Goal: Information Seeking & Learning: Learn about a topic

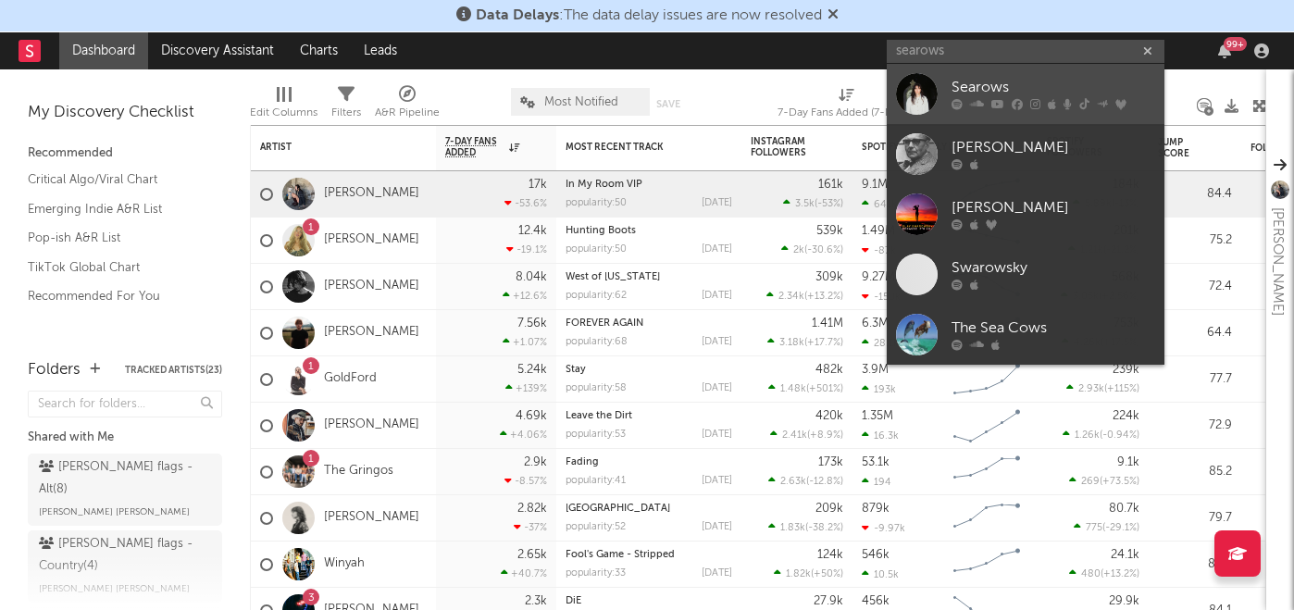
type input "searows"
click at [966, 81] on div "Searows" at bounding box center [1053, 88] width 204 height 22
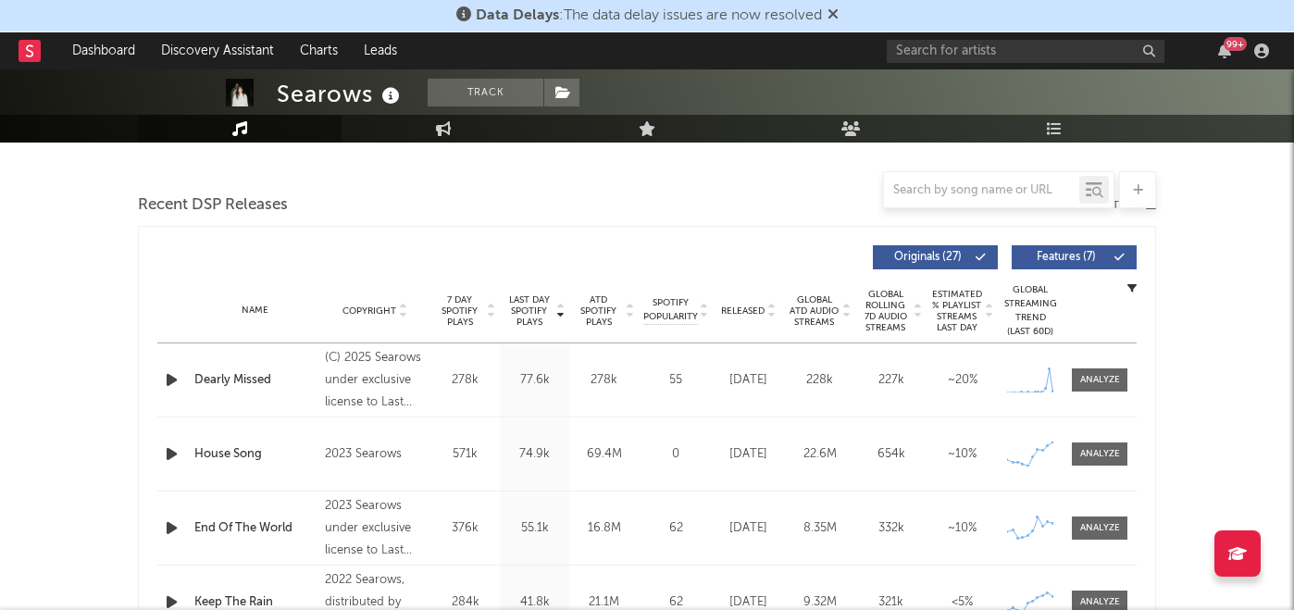
scroll to position [522, 0]
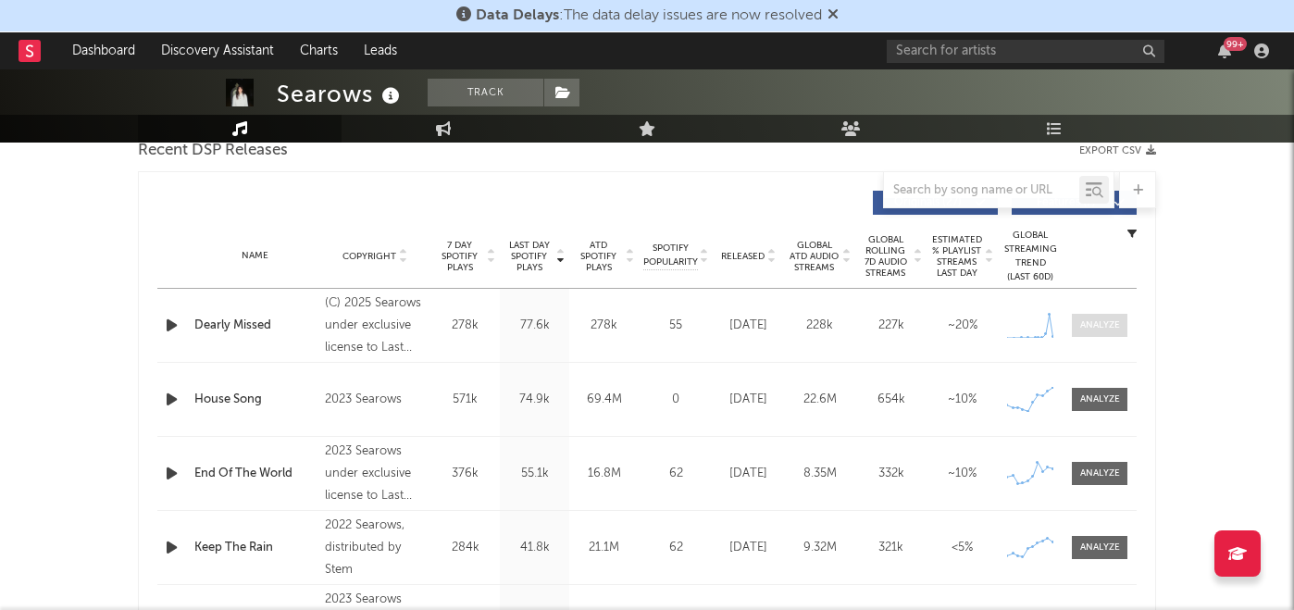
select select "6m"
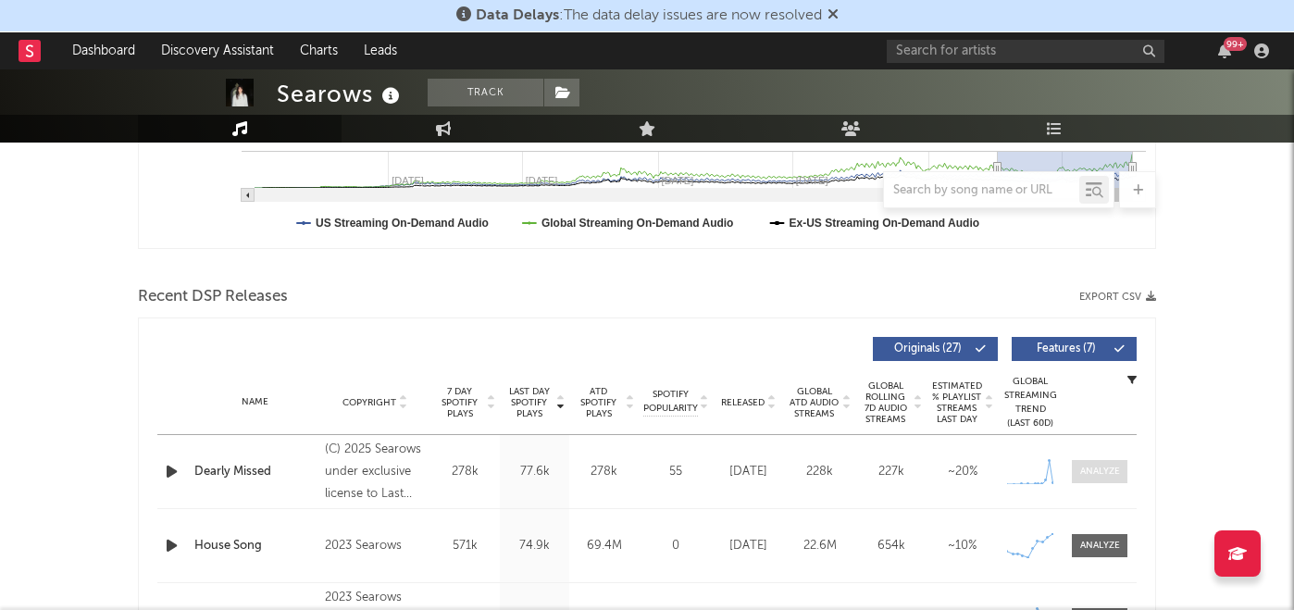
scroll to position [668, 0]
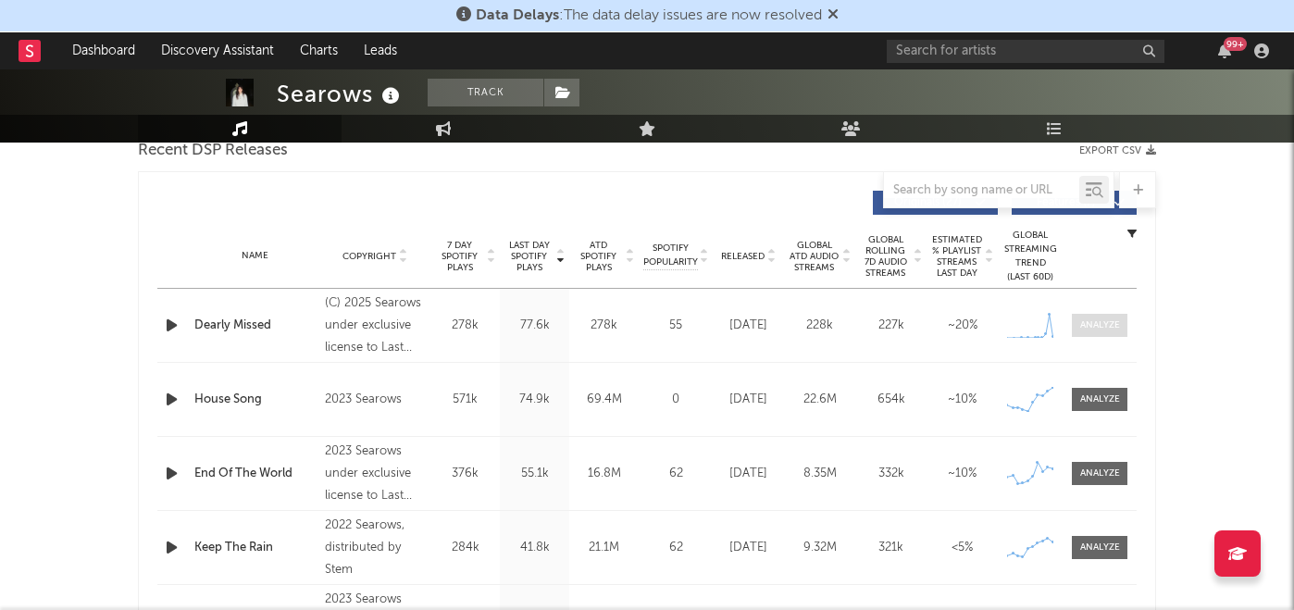
click at [1110, 325] on div at bounding box center [1100, 325] width 40 height 14
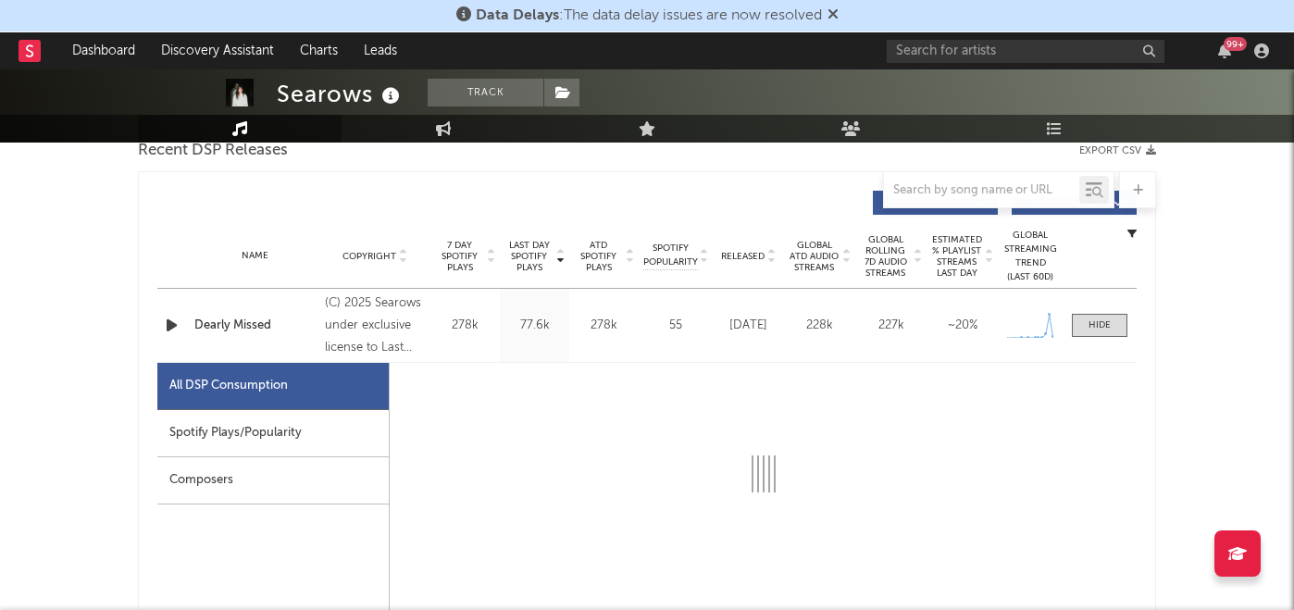
select select "1w"
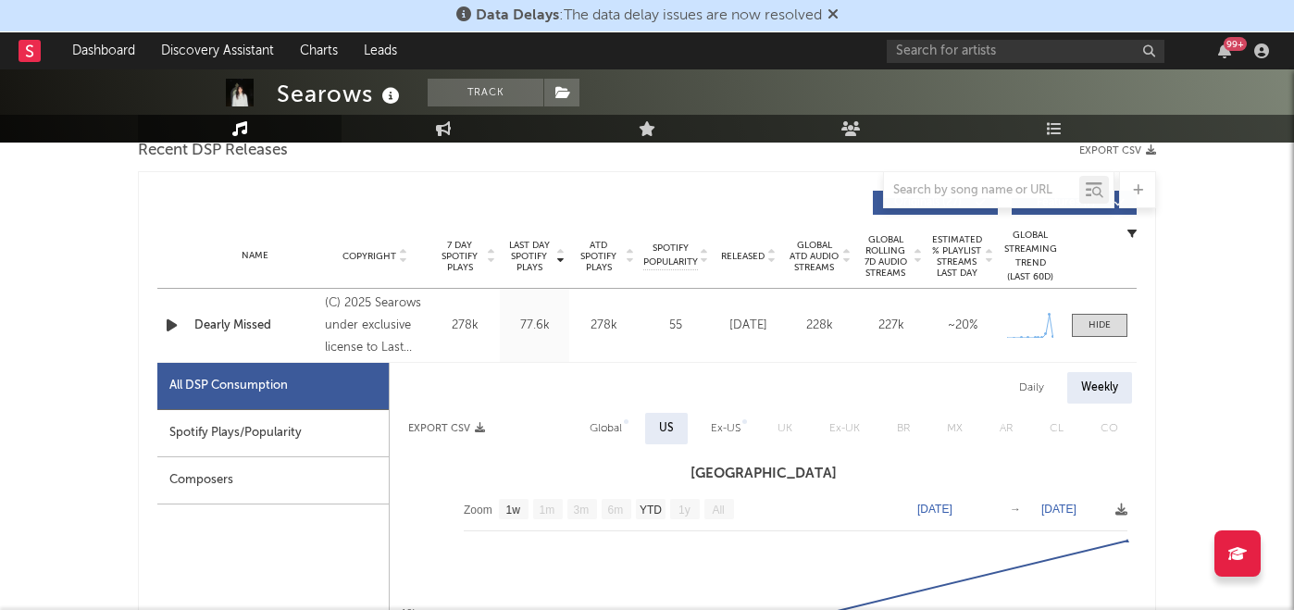
click at [263, 438] on div "Spotify Plays/Popularity" at bounding box center [272, 433] width 231 height 47
select select "1w"
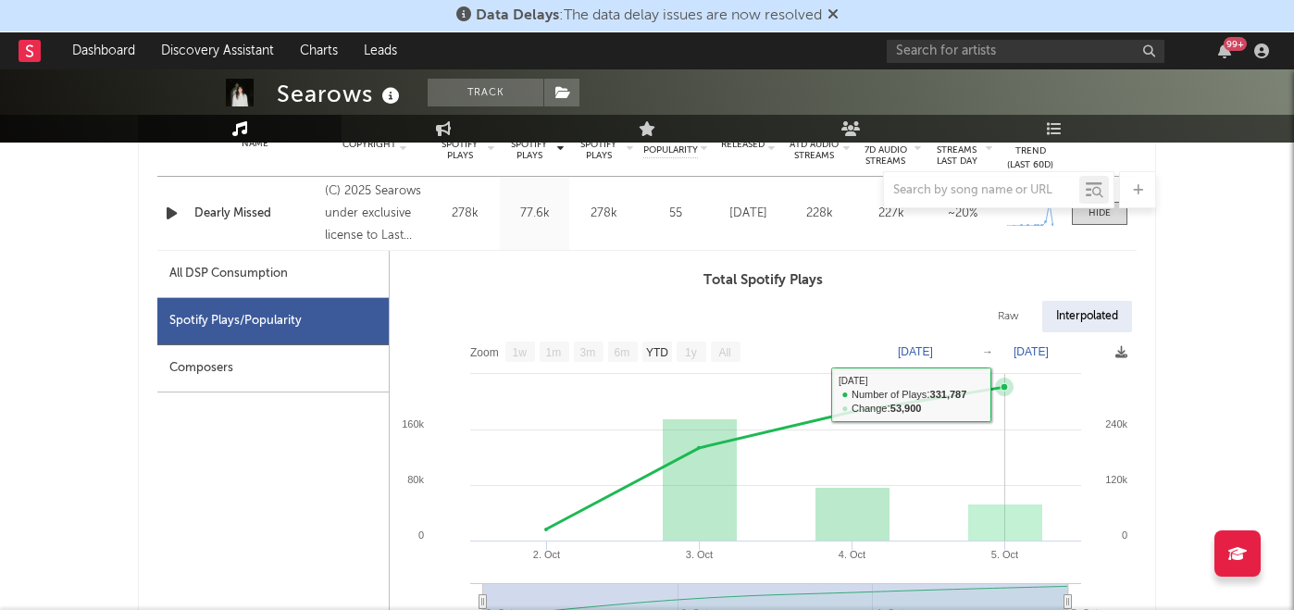
scroll to position [720, 0]
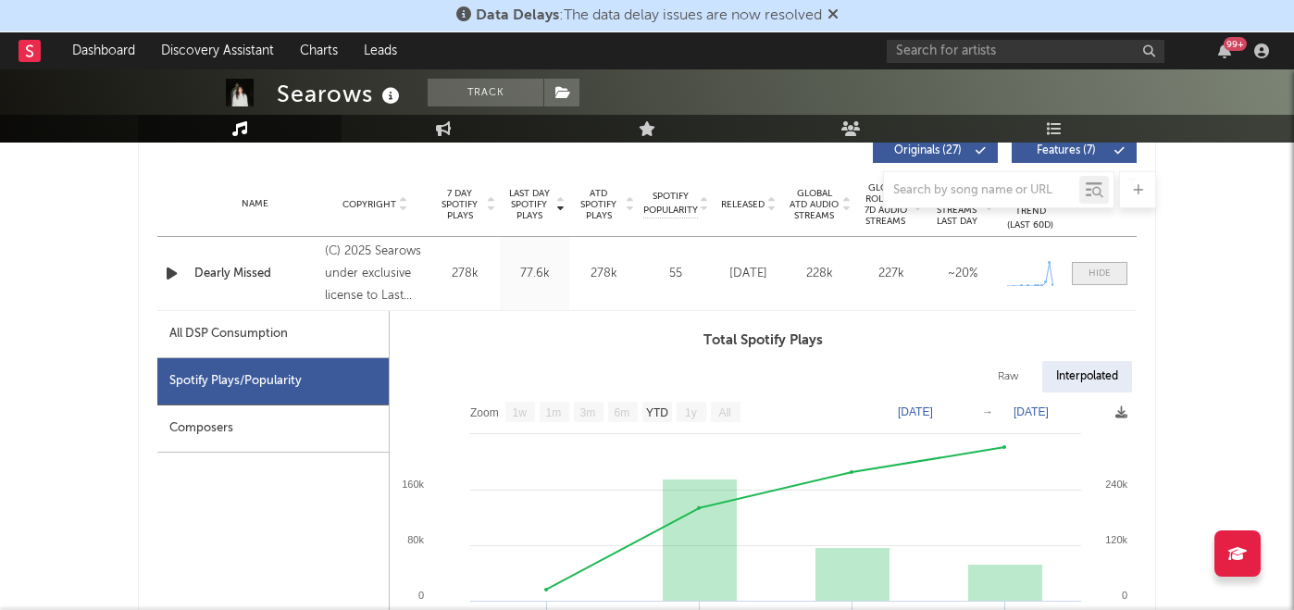
click at [1094, 272] on div at bounding box center [1099, 274] width 22 height 14
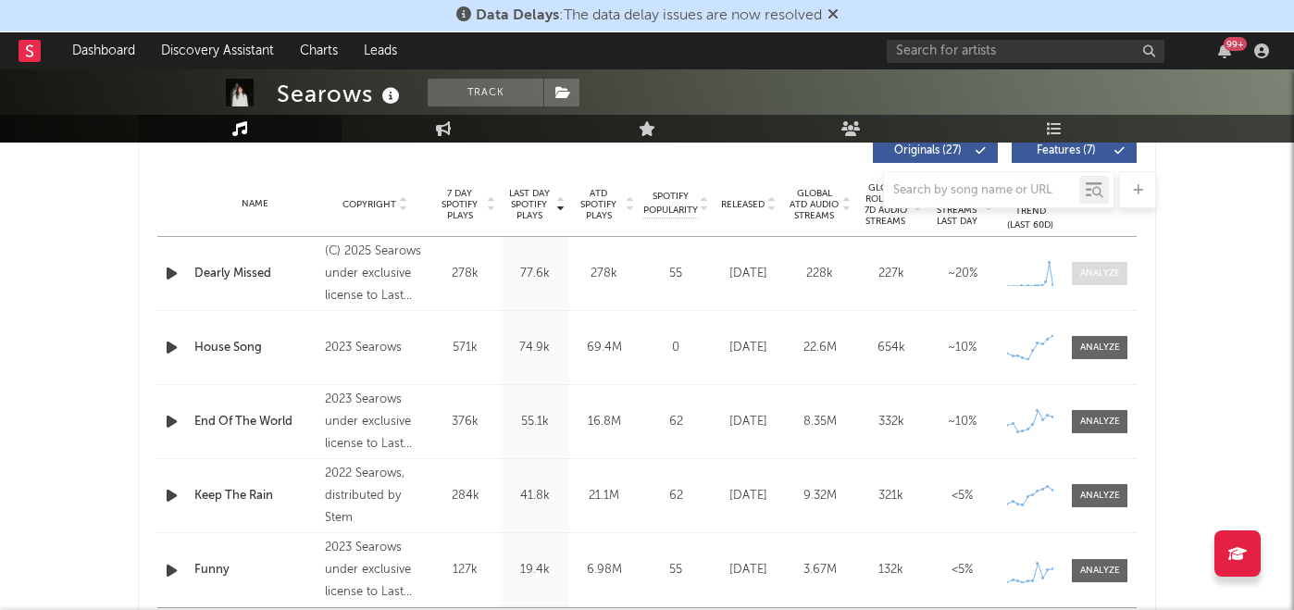
click at [1084, 270] on div at bounding box center [1100, 274] width 40 height 14
select select "1w"
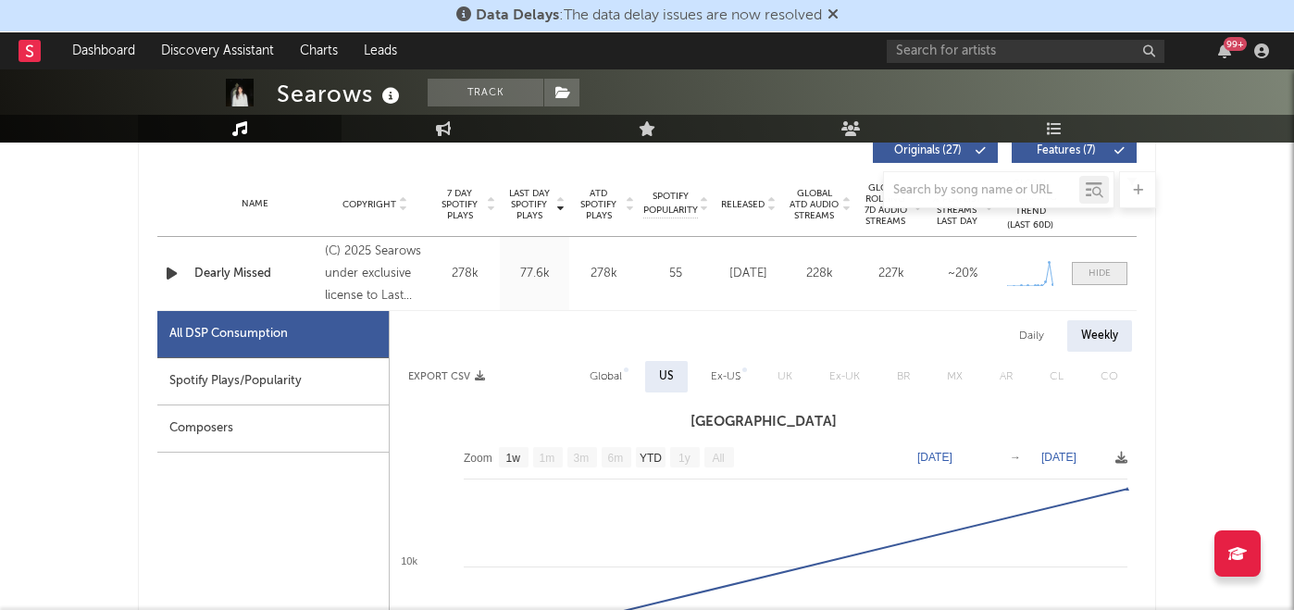
click at [1084, 270] on span at bounding box center [1100, 273] width 56 height 23
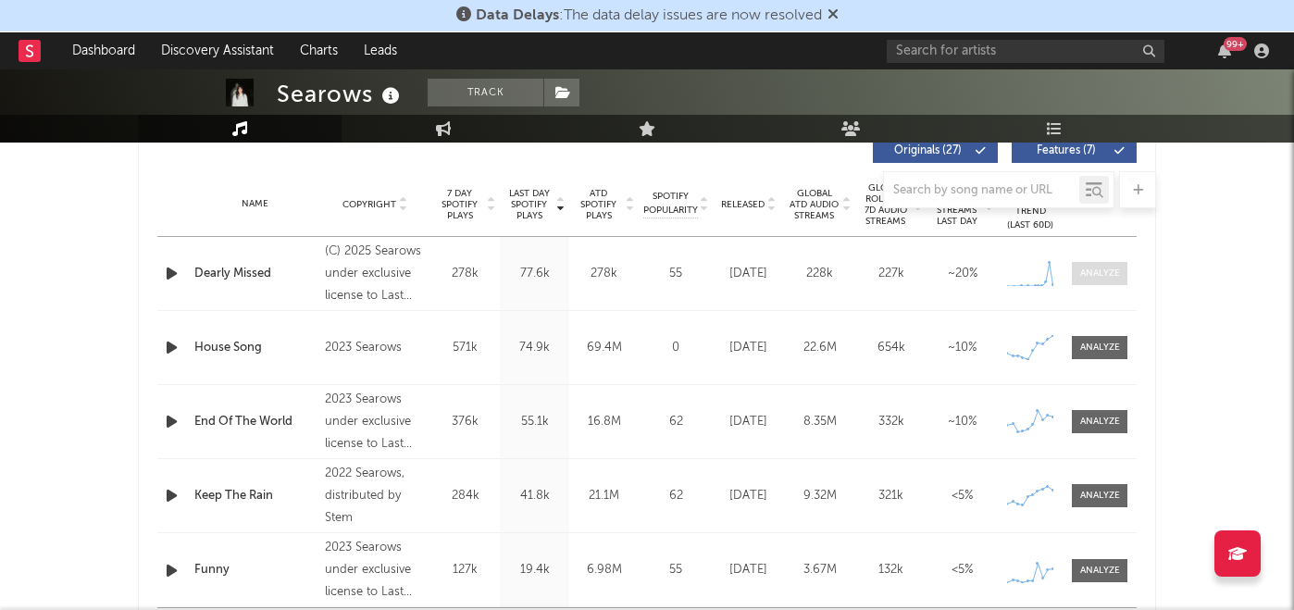
click at [1084, 270] on div at bounding box center [1100, 274] width 40 height 14
select select "1w"
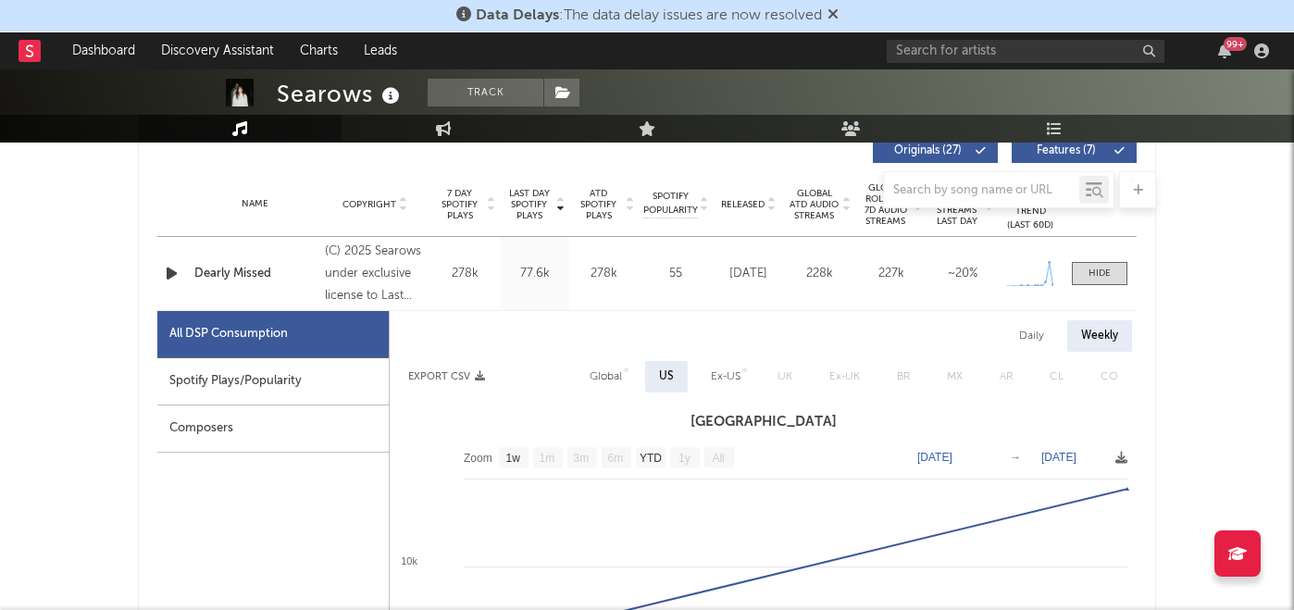
click at [274, 377] on div "Spotify Plays/Popularity" at bounding box center [272, 381] width 231 height 47
select select "1w"
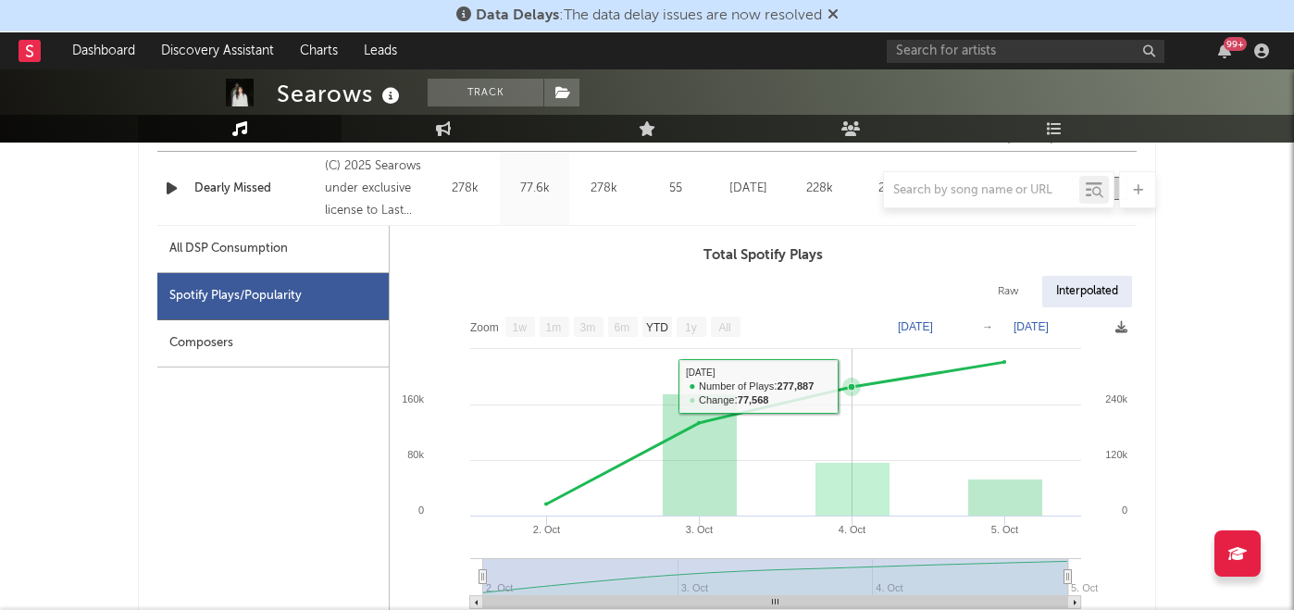
scroll to position [782, 0]
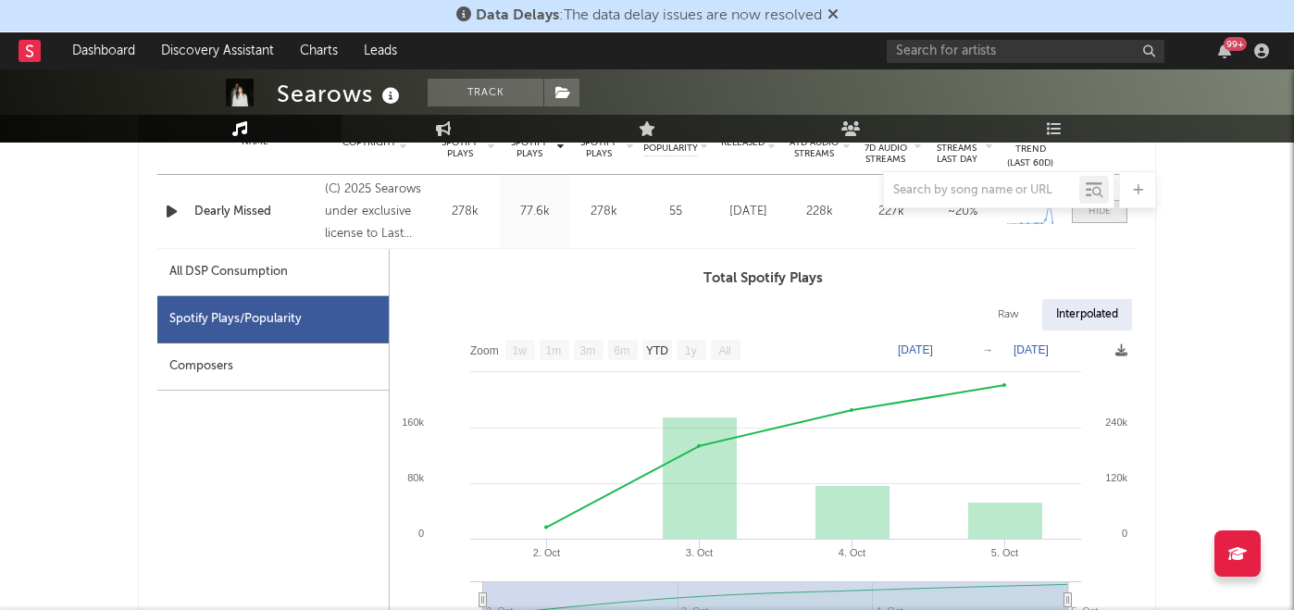
click at [1093, 217] on div at bounding box center [1099, 212] width 22 height 14
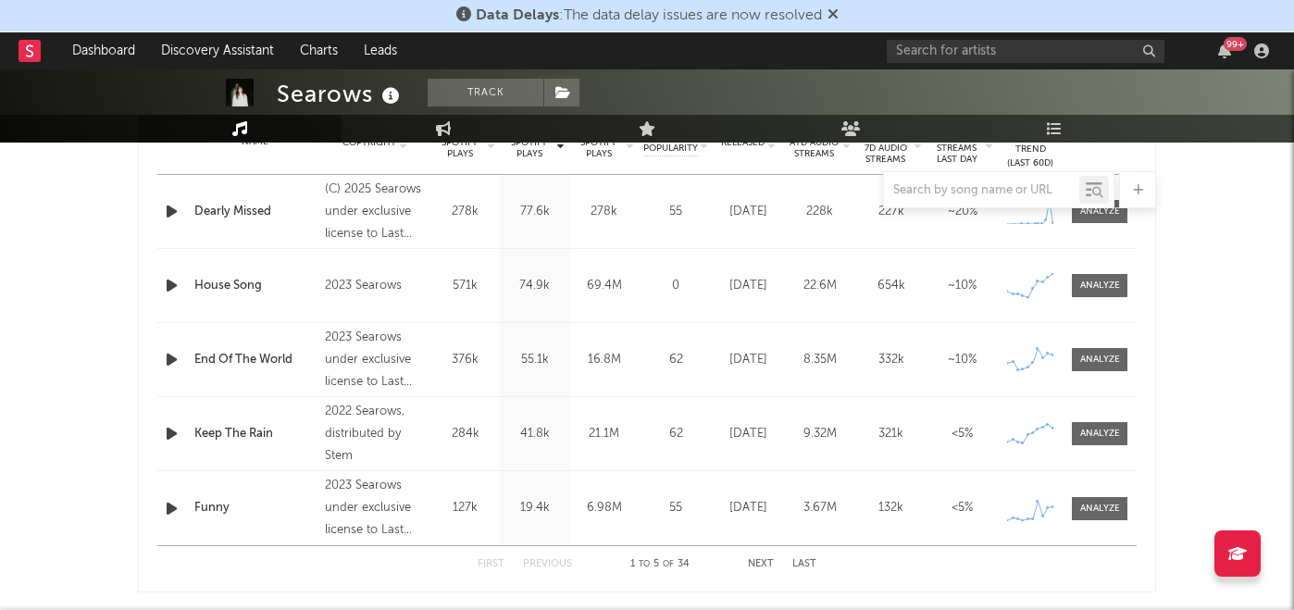
click at [932, 62] on div "99 +" at bounding box center [1081, 50] width 389 height 37
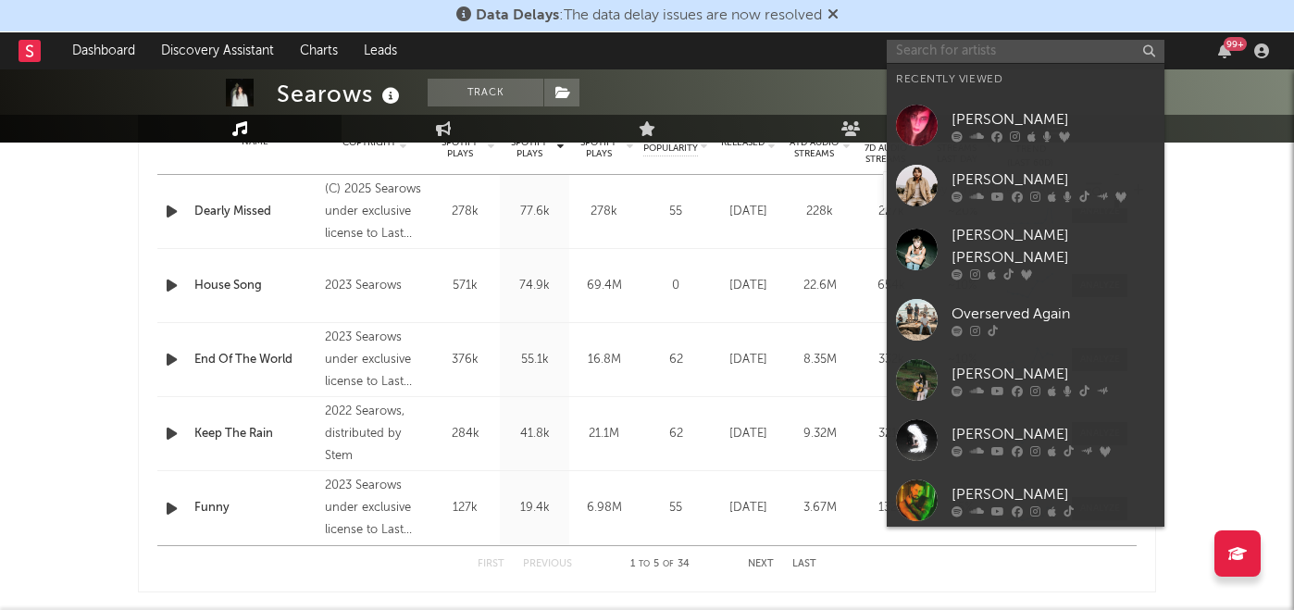
click at [937, 52] on input "text" at bounding box center [1026, 51] width 278 height 23
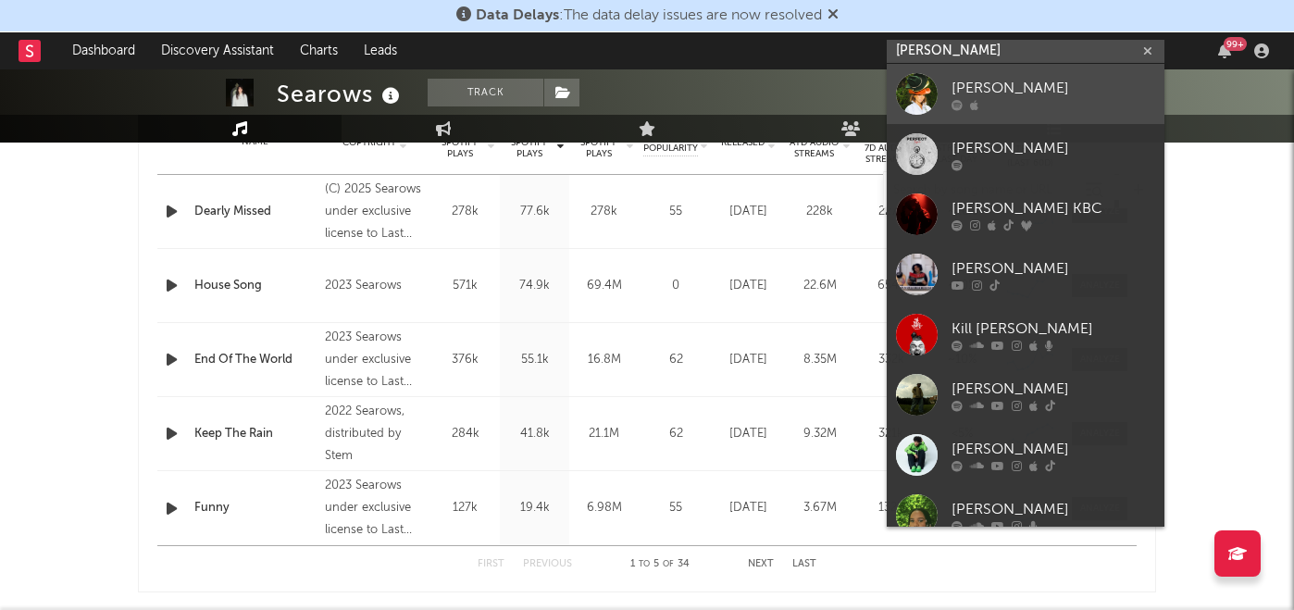
type input "[PERSON_NAME]"
click at [980, 106] on div at bounding box center [1053, 104] width 204 height 11
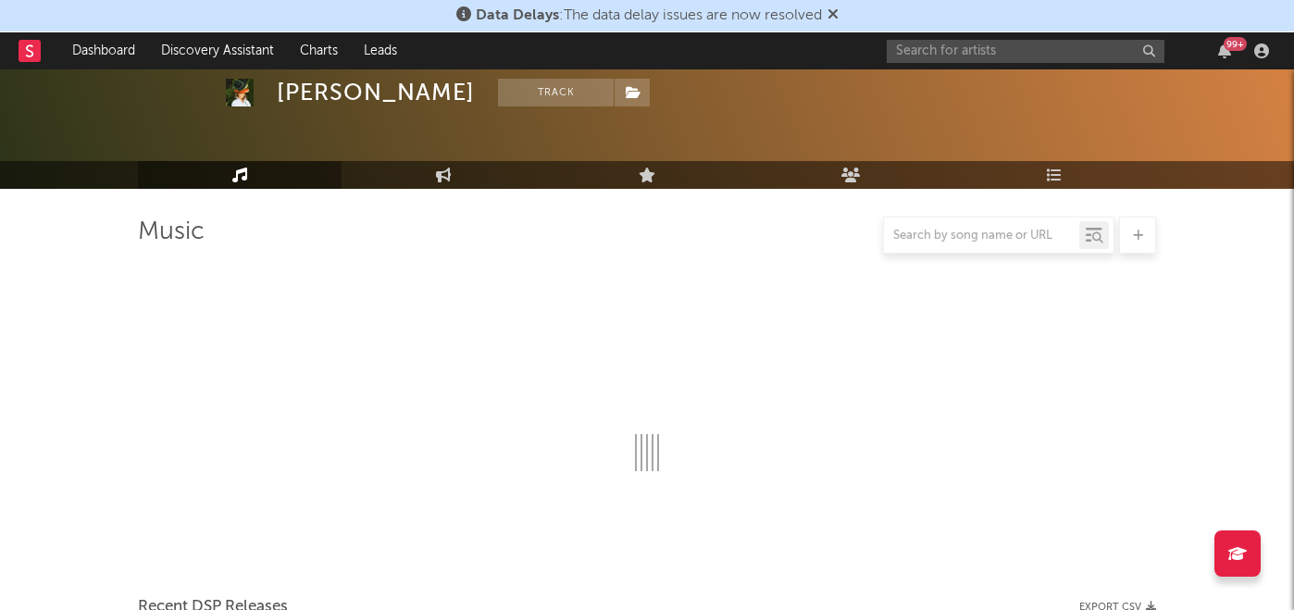
scroll to position [782, 0]
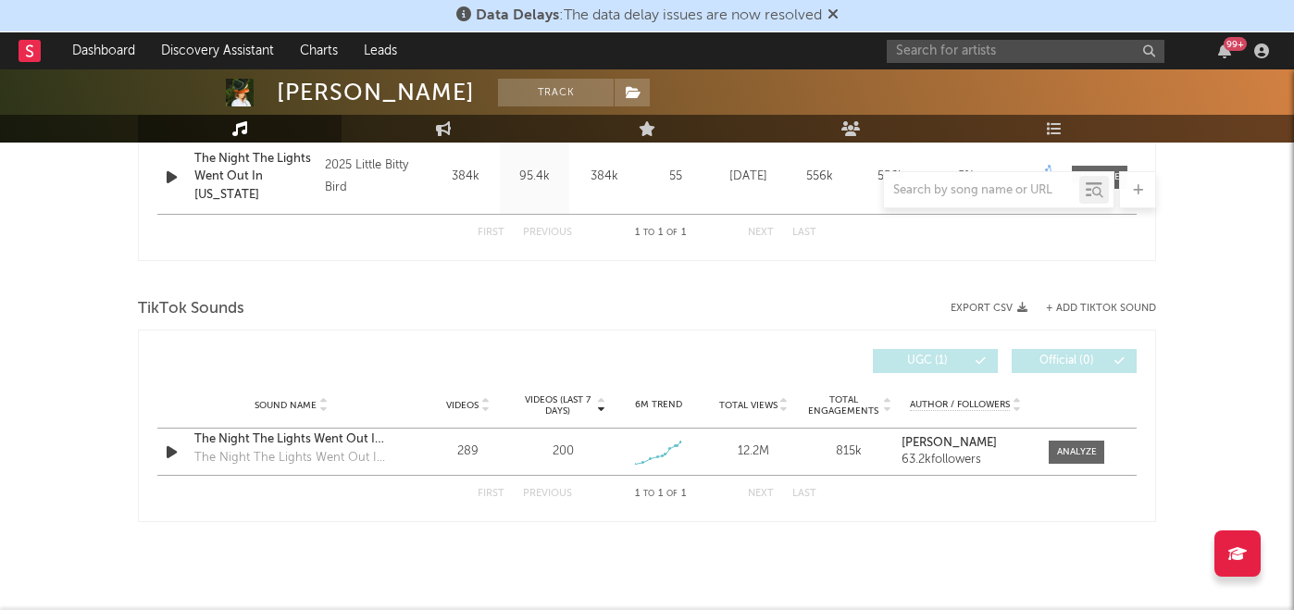
select select "1w"
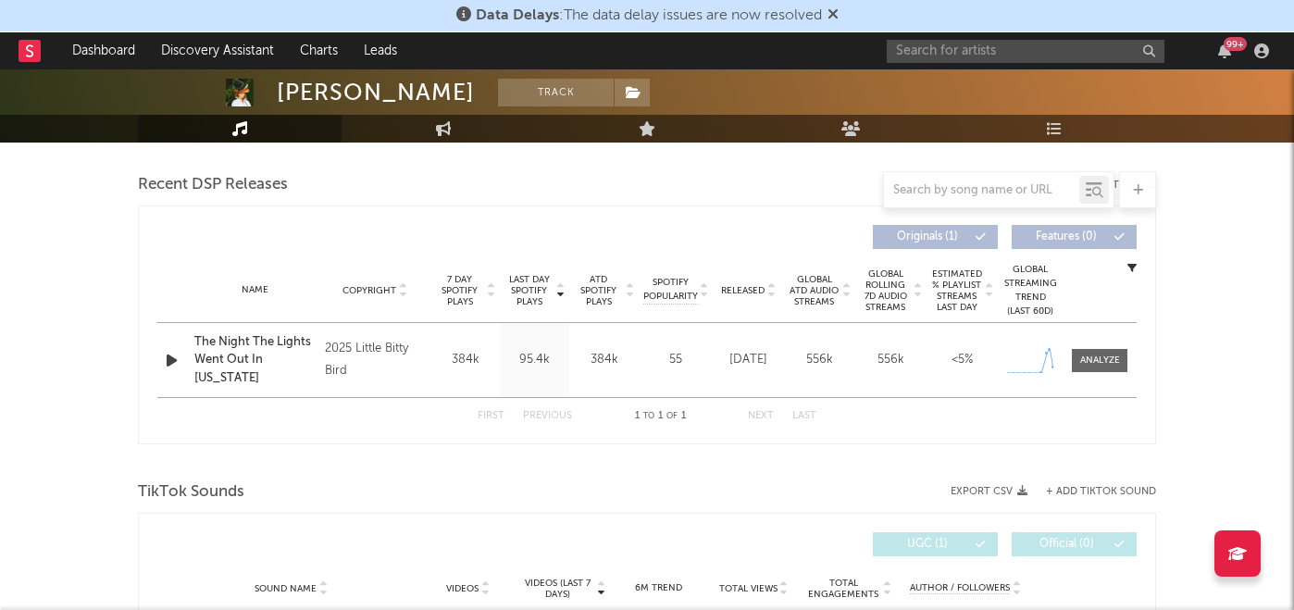
scroll to position [653, 0]
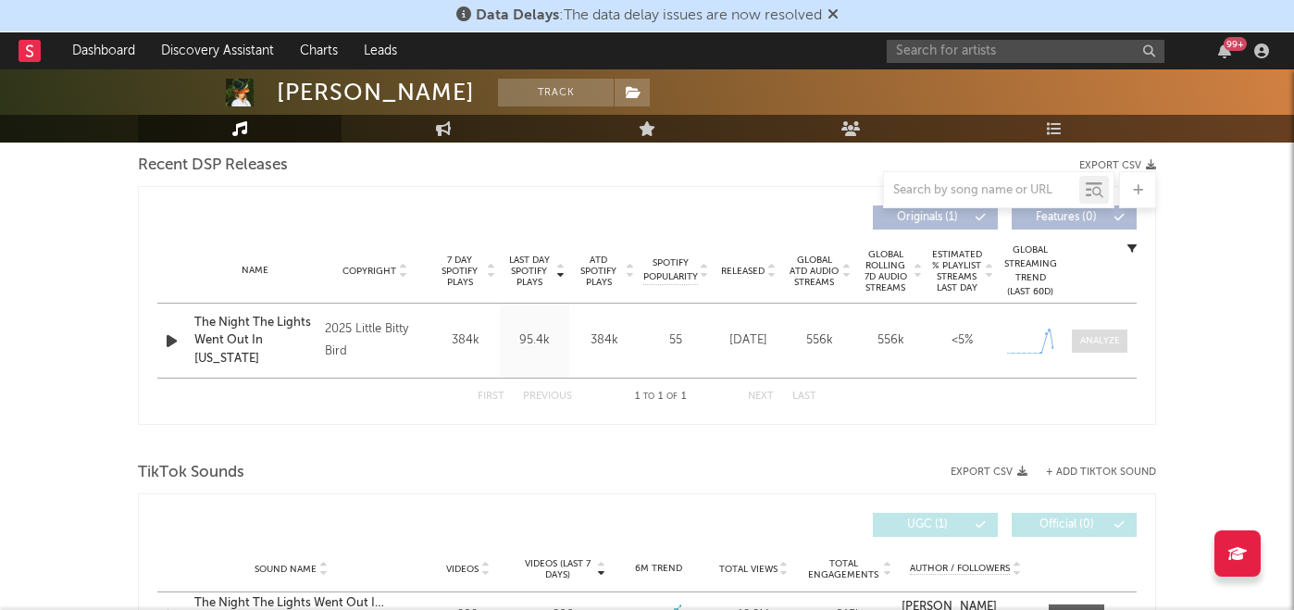
click at [1083, 344] on div at bounding box center [1100, 341] width 40 height 14
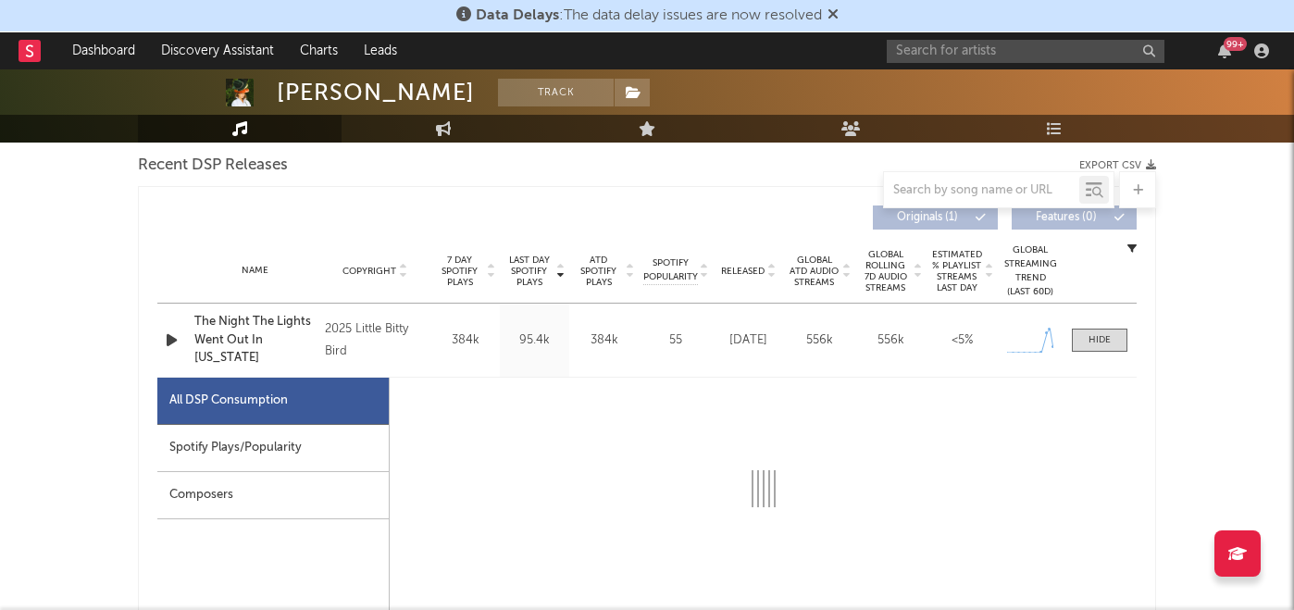
select select "1w"
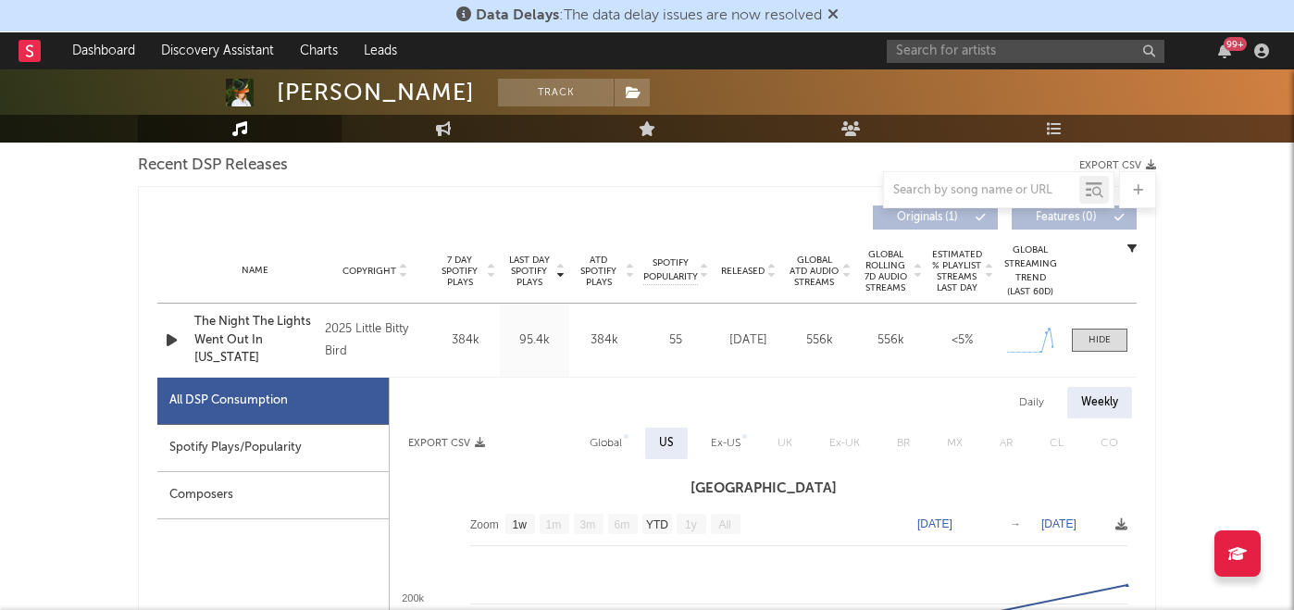
click at [302, 453] on div "Spotify Plays/Popularity" at bounding box center [272, 448] width 231 height 47
select select "1w"
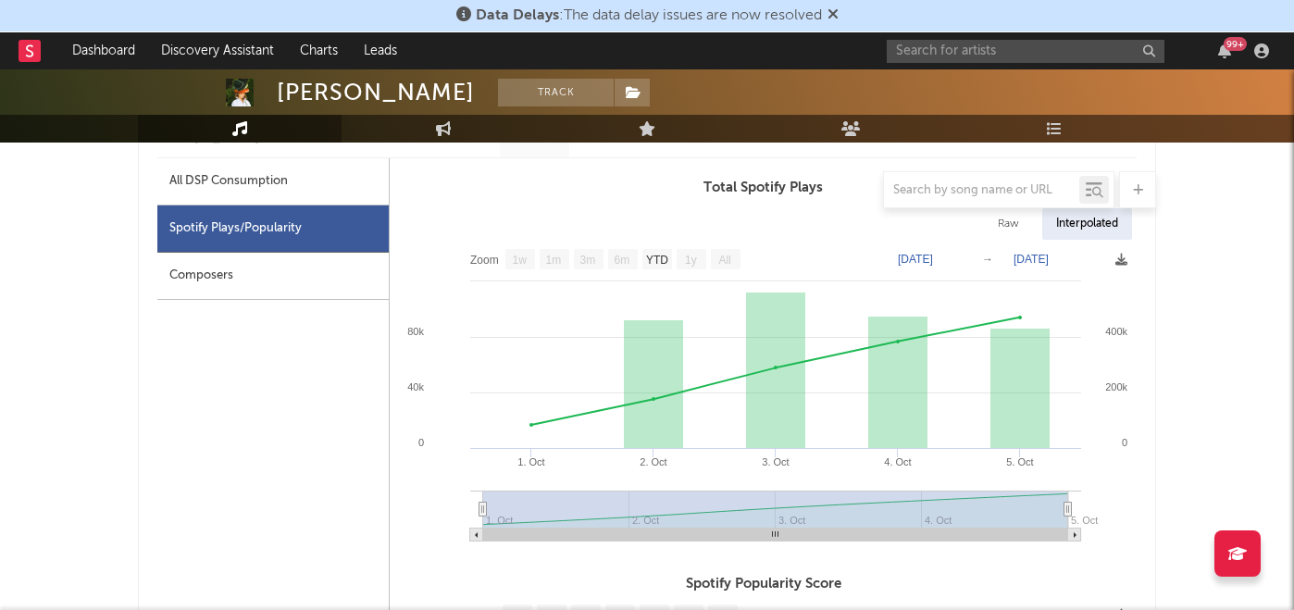
scroll to position [890, 0]
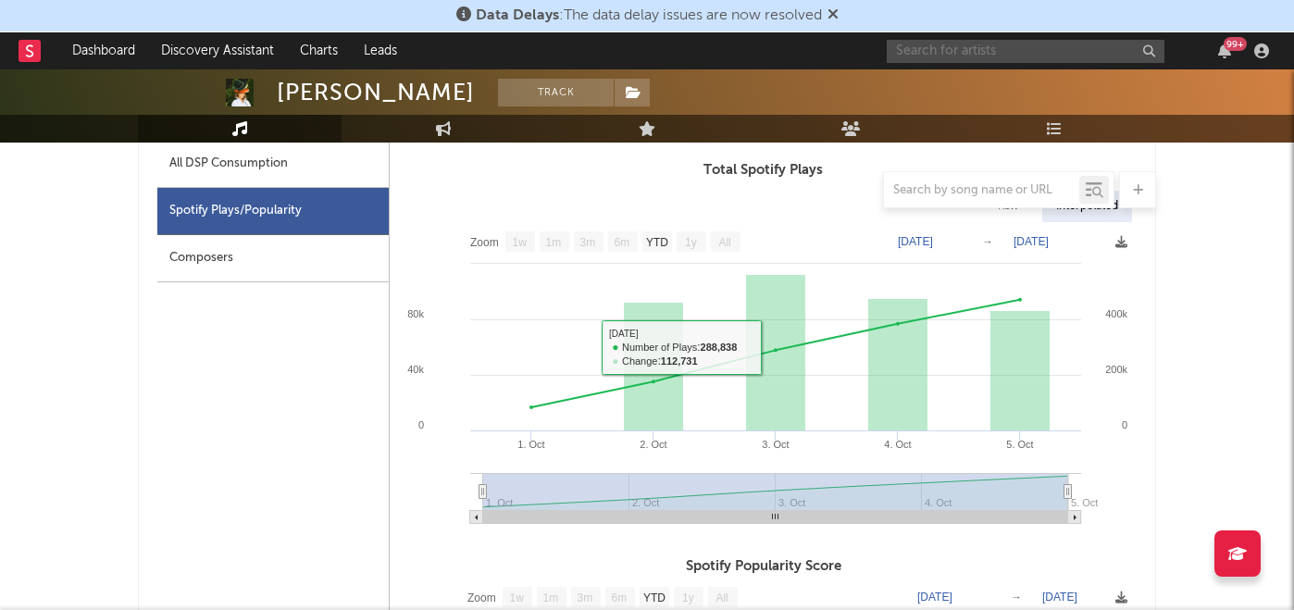
click at [966, 58] on input "text" at bounding box center [1026, 51] width 278 height 23
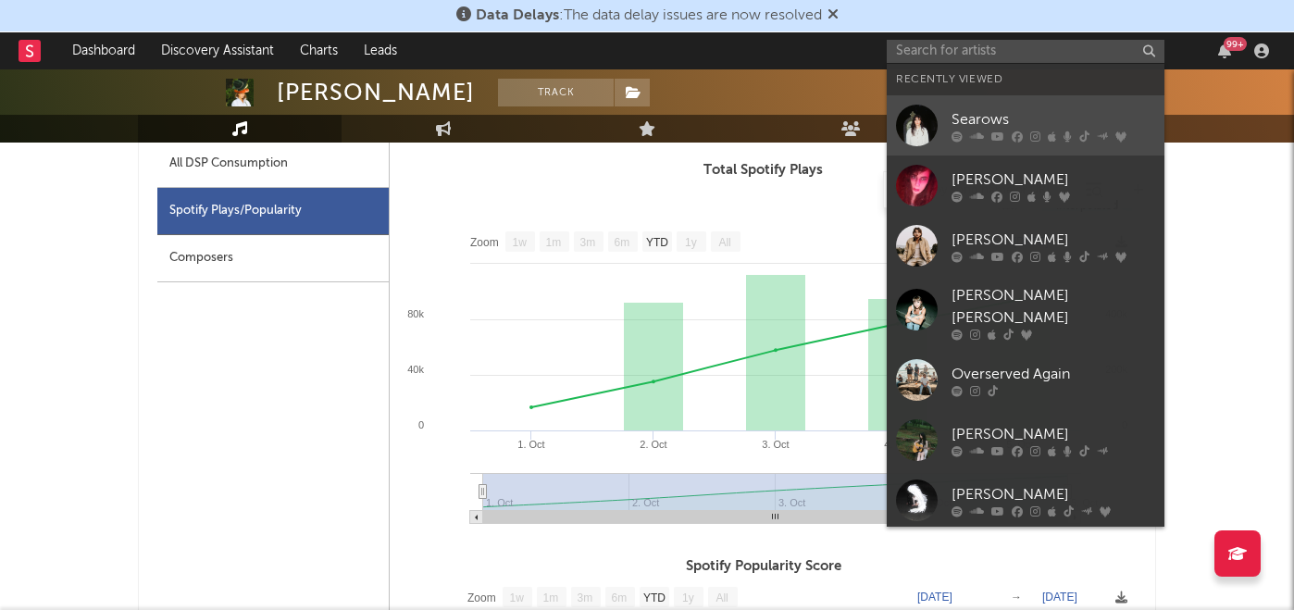
click at [988, 129] on div "Searows" at bounding box center [1053, 119] width 204 height 22
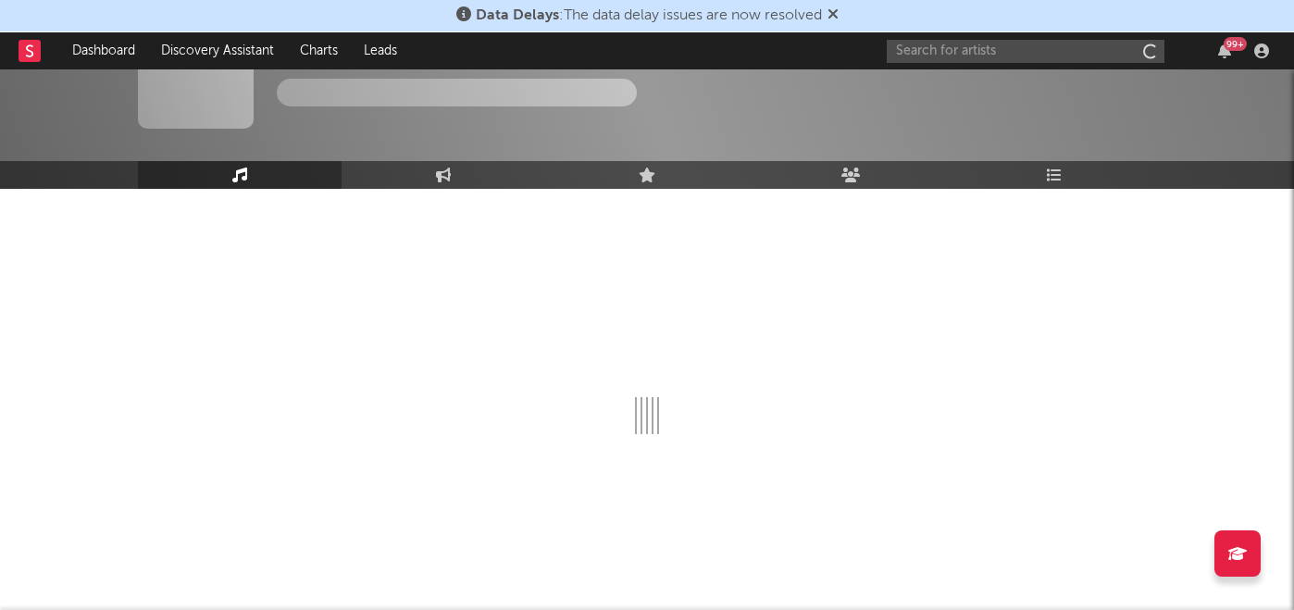
scroll to position [66, 0]
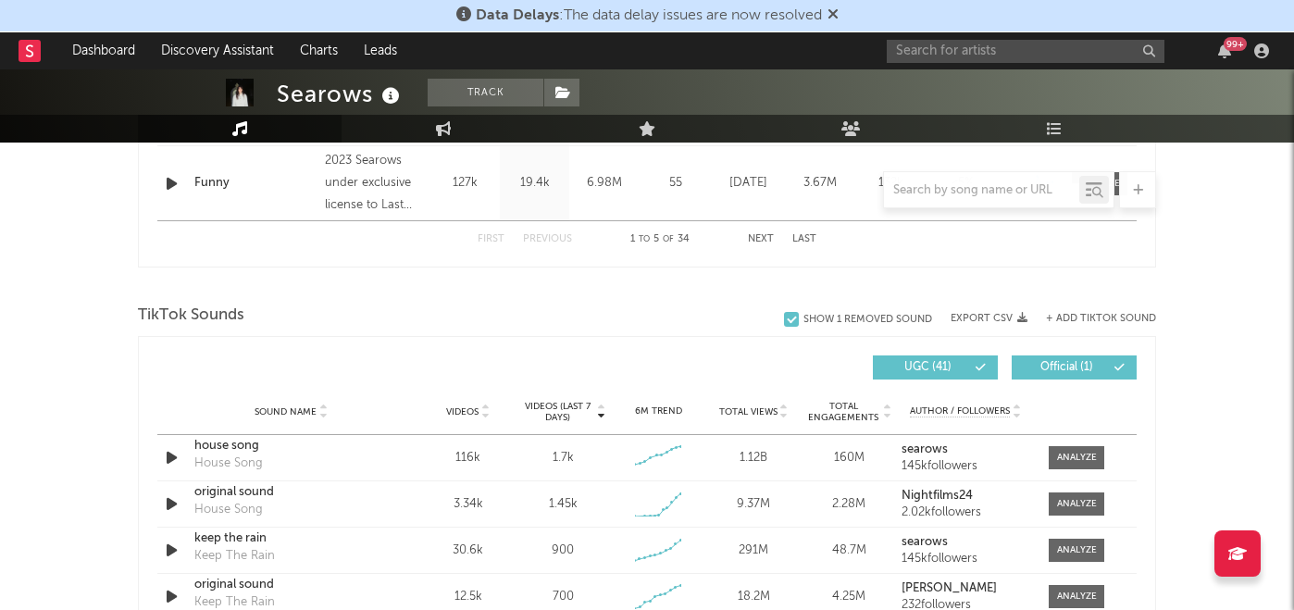
select select "6m"
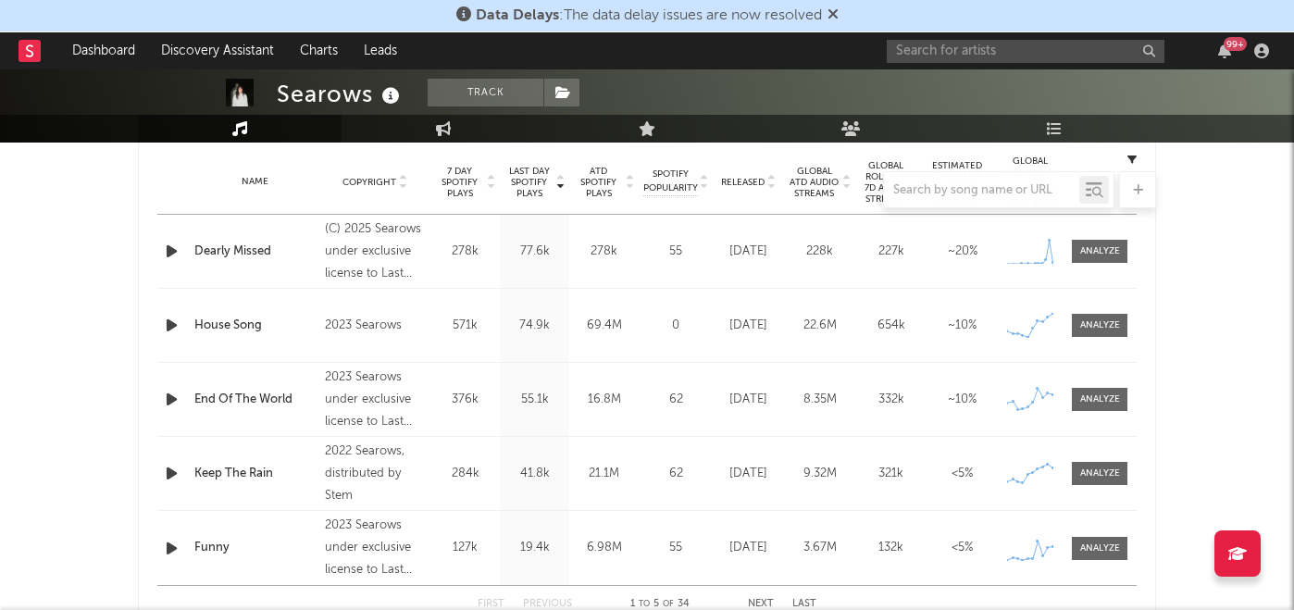
scroll to position [741, 0]
click at [1067, 55] on input "text" at bounding box center [1026, 51] width 278 height 23
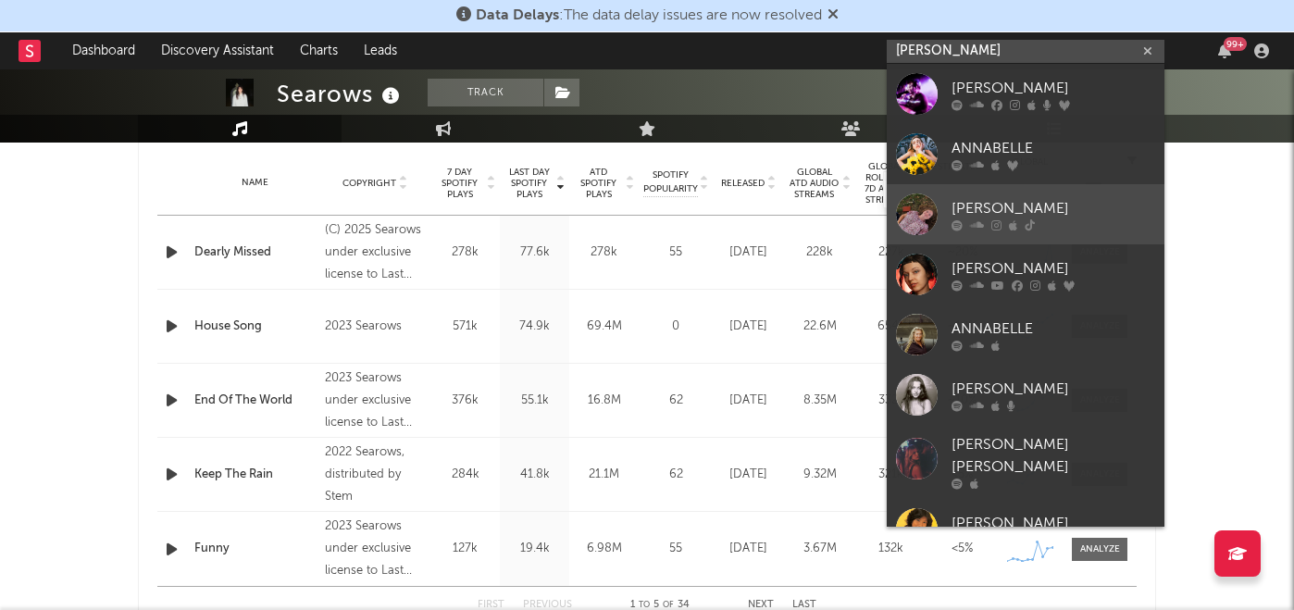
type input "[PERSON_NAME]"
click at [1014, 214] on div "[PERSON_NAME]" at bounding box center [1053, 208] width 204 height 22
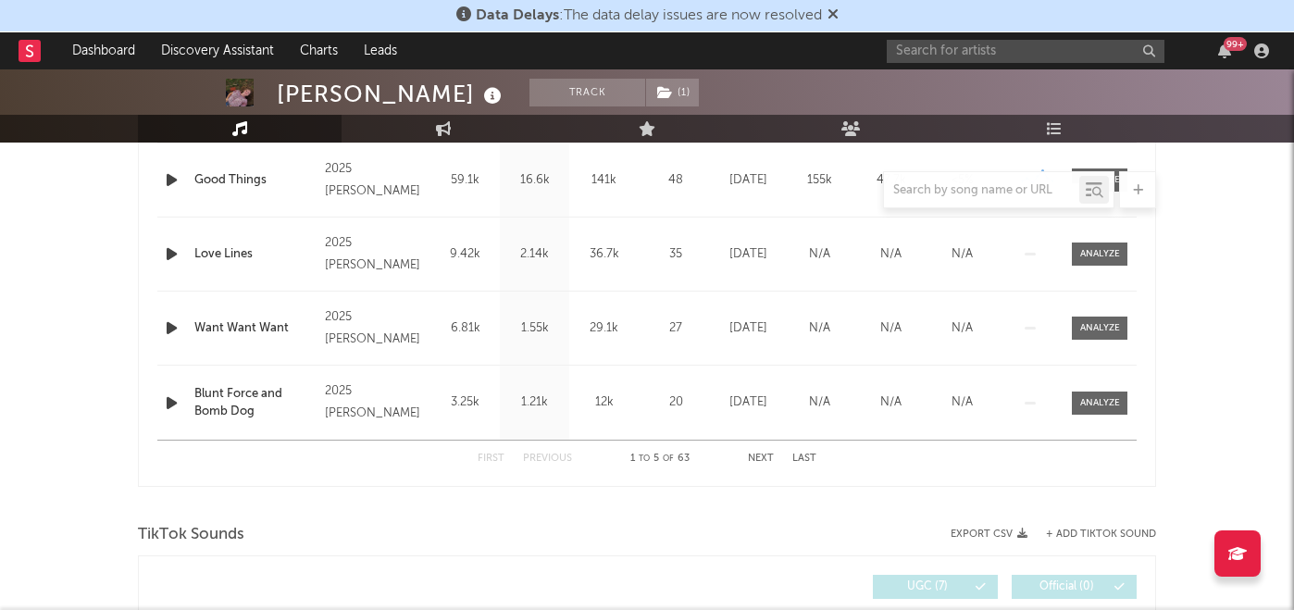
select select "1w"
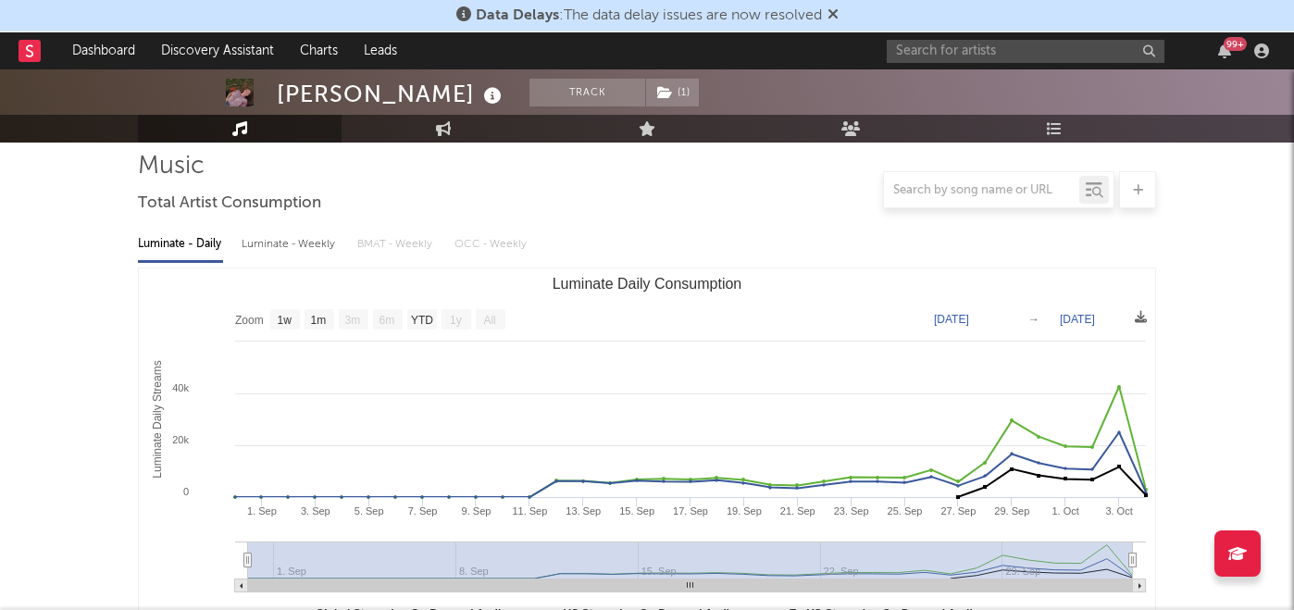
scroll to position [19, 0]
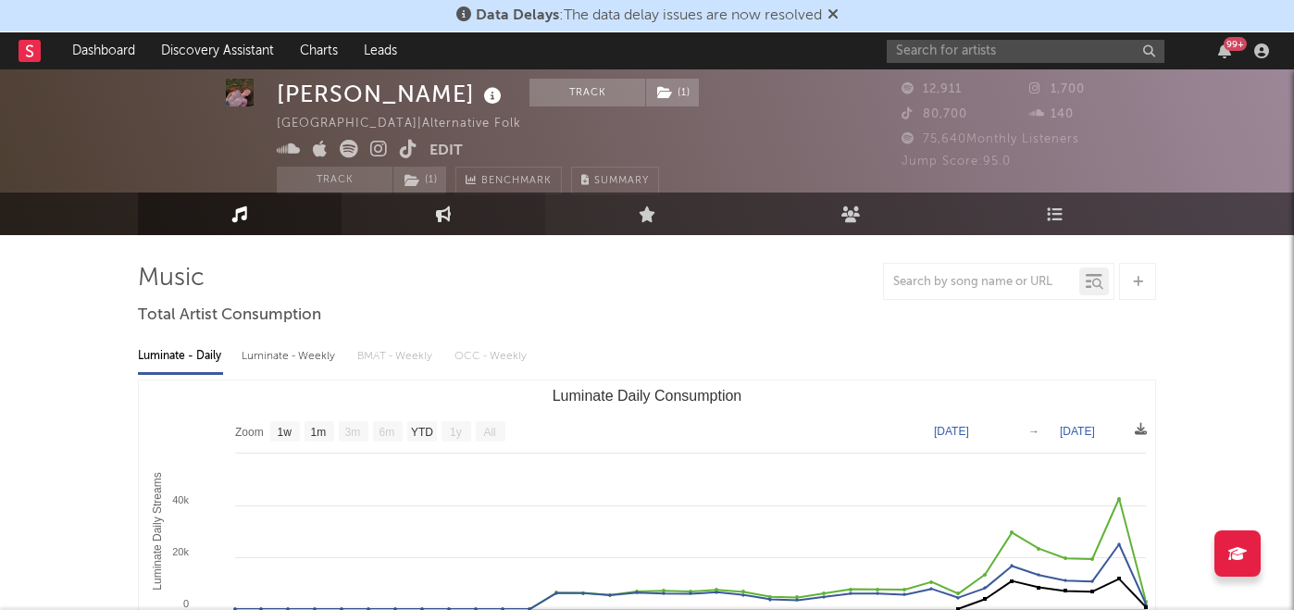
click at [454, 223] on link "Engagement" at bounding box center [444, 214] width 204 height 43
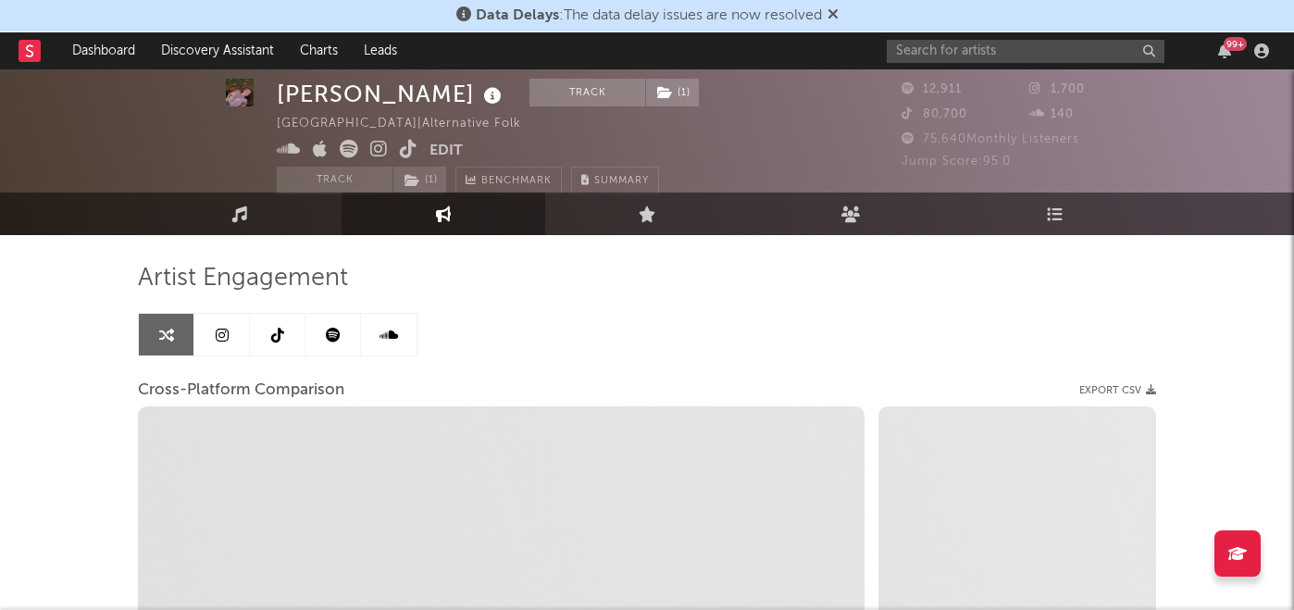
select select "1w"
select select "1m"
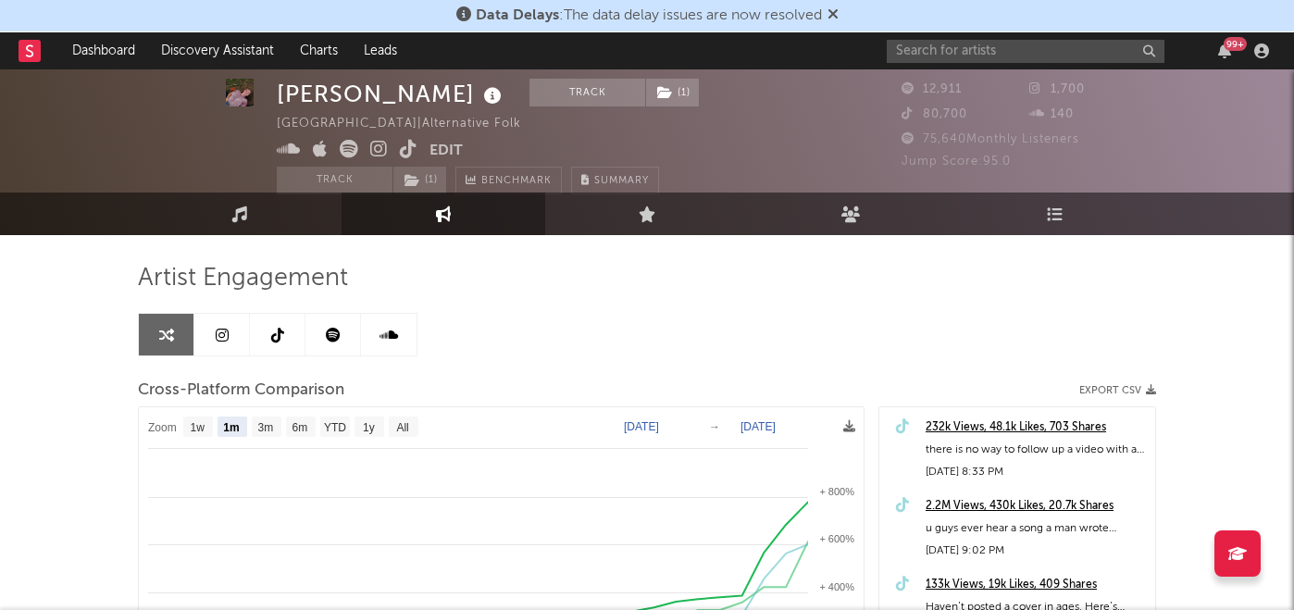
click at [349, 331] on link at bounding box center [333, 335] width 56 height 42
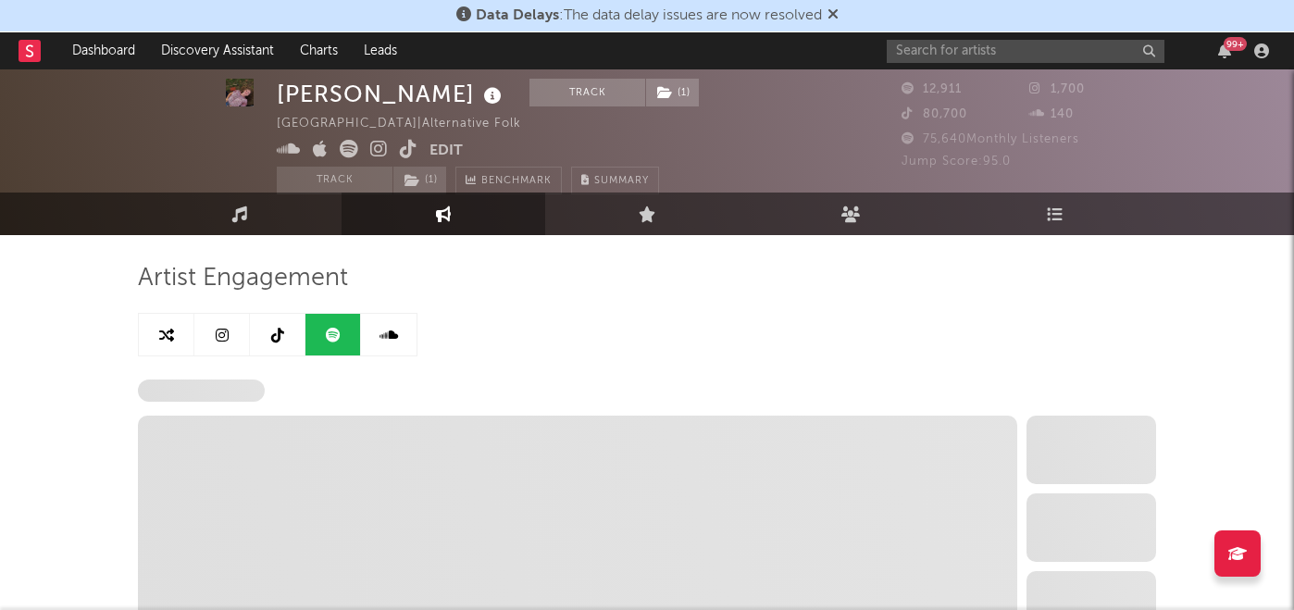
select select "6m"
select select "1w"
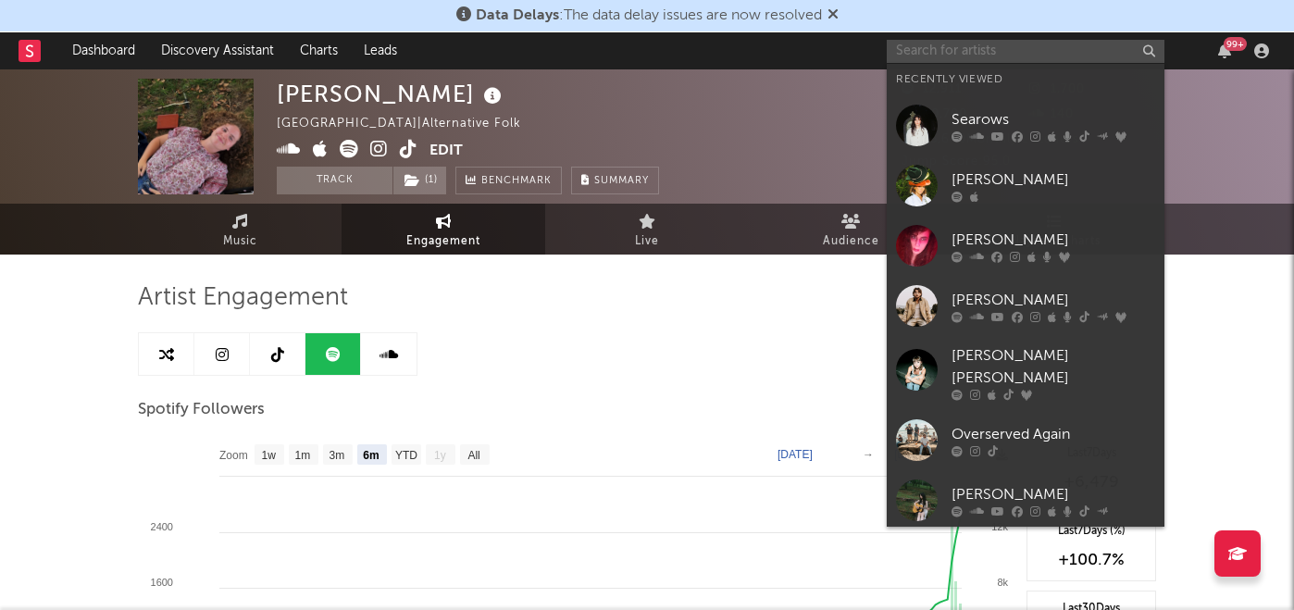
click at [942, 48] on input "text" at bounding box center [1026, 51] width 278 height 23
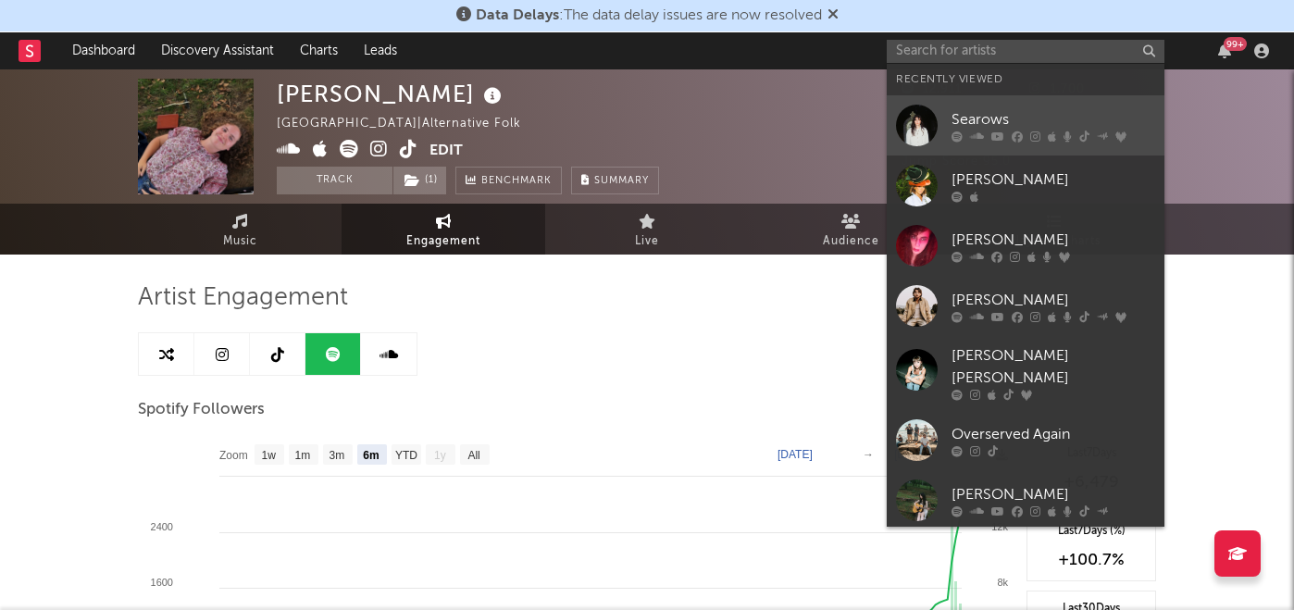
click at [992, 106] on link "Searows" at bounding box center [1026, 125] width 278 height 60
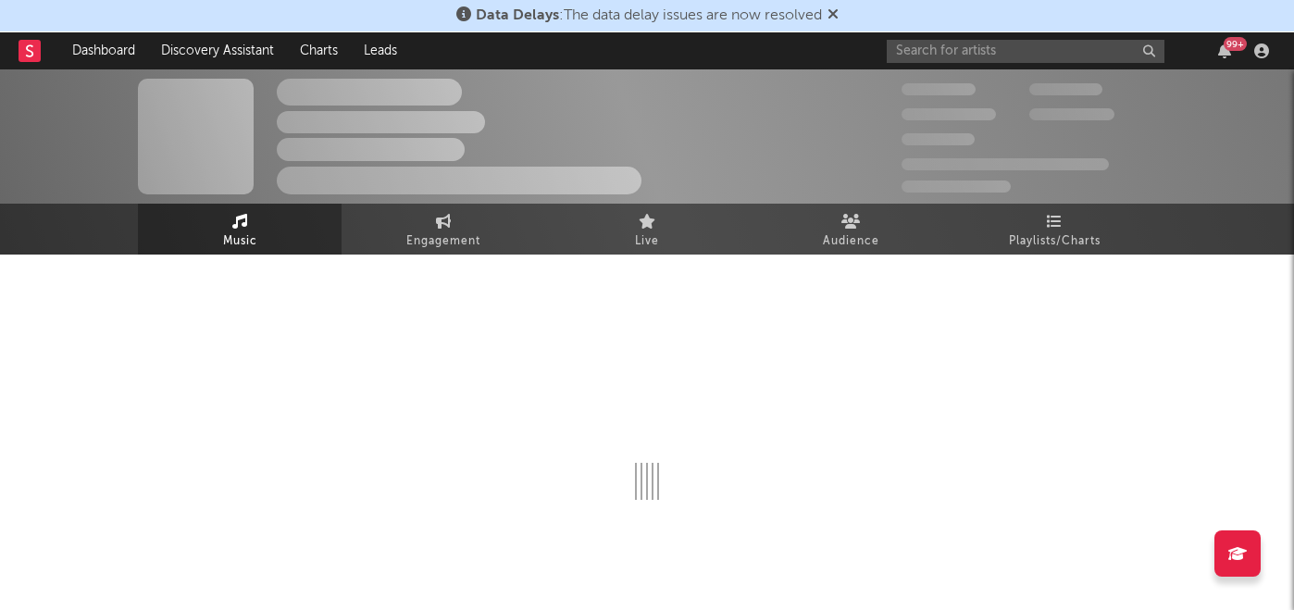
select select "6m"
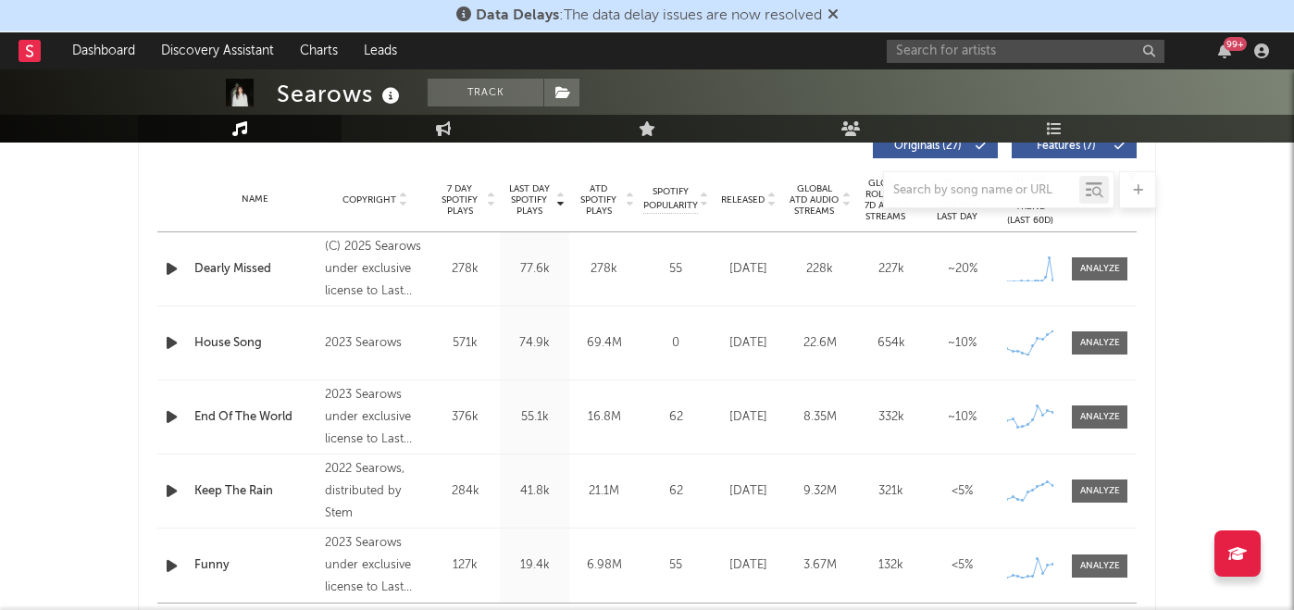
scroll to position [729, 0]
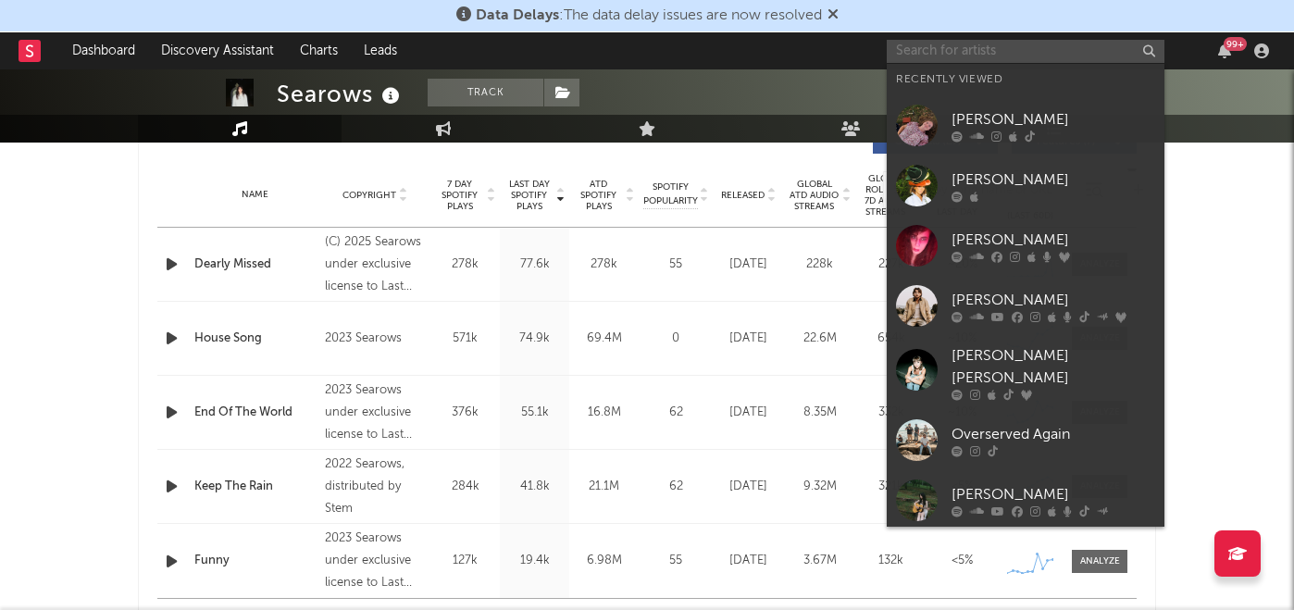
click at [985, 50] on input "text" at bounding box center [1026, 51] width 278 height 23
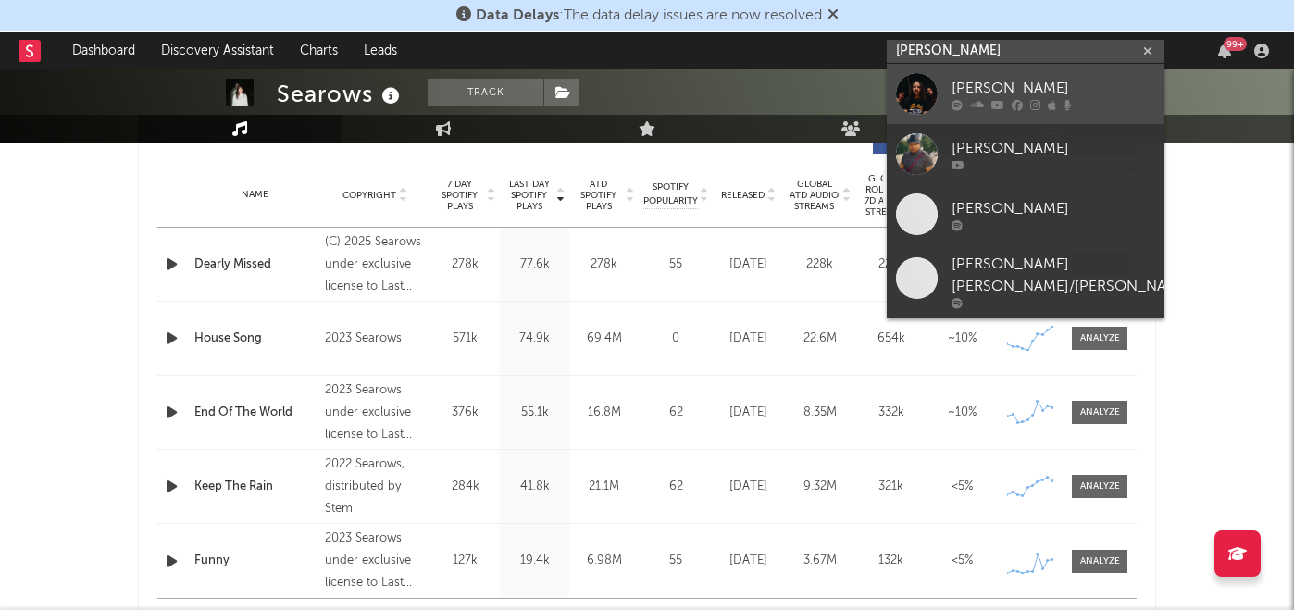
type input "[PERSON_NAME]"
click at [1025, 85] on div "[PERSON_NAME]" at bounding box center [1053, 88] width 204 height 22
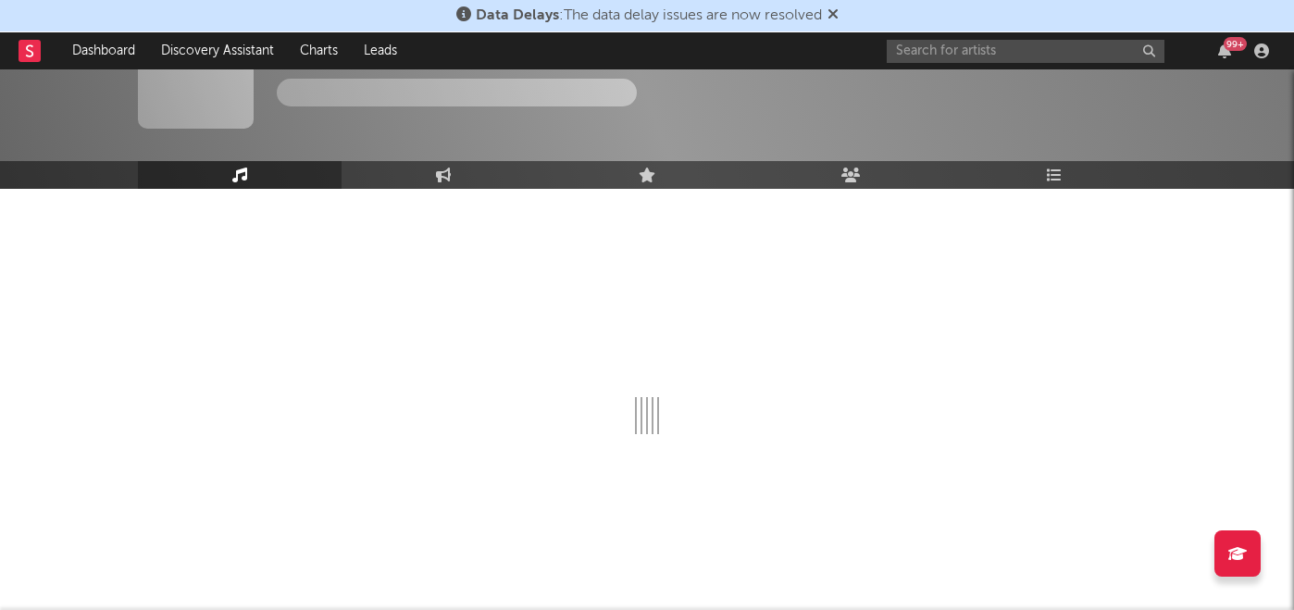
scroll to position [729, 0]
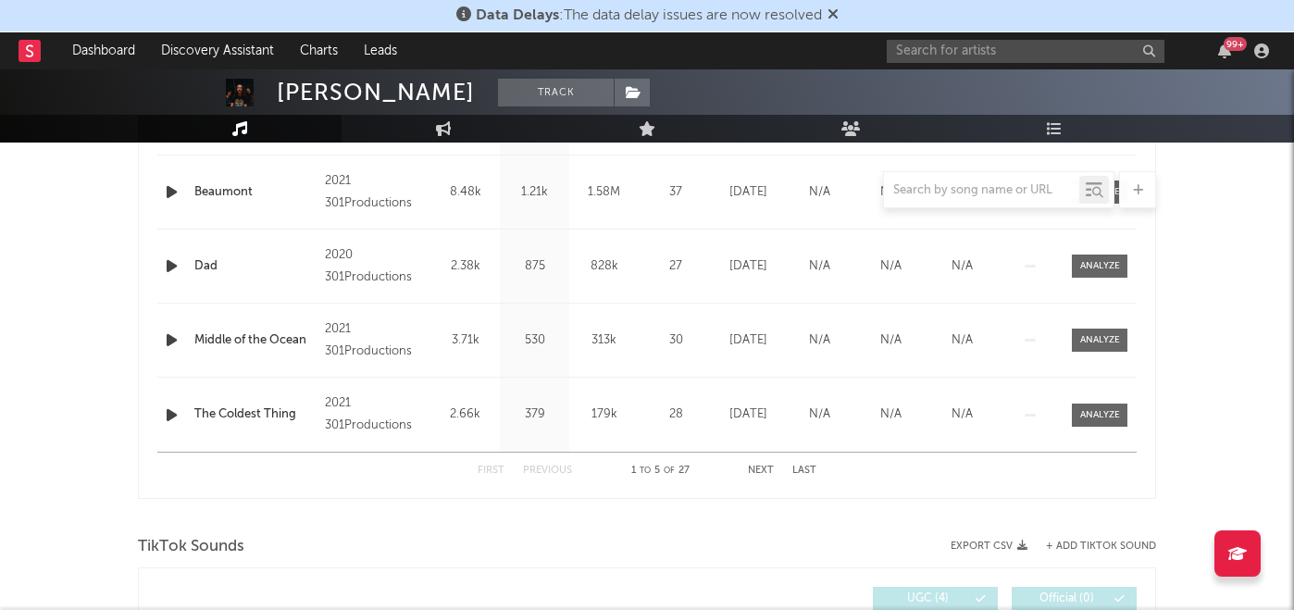
select select "6m"
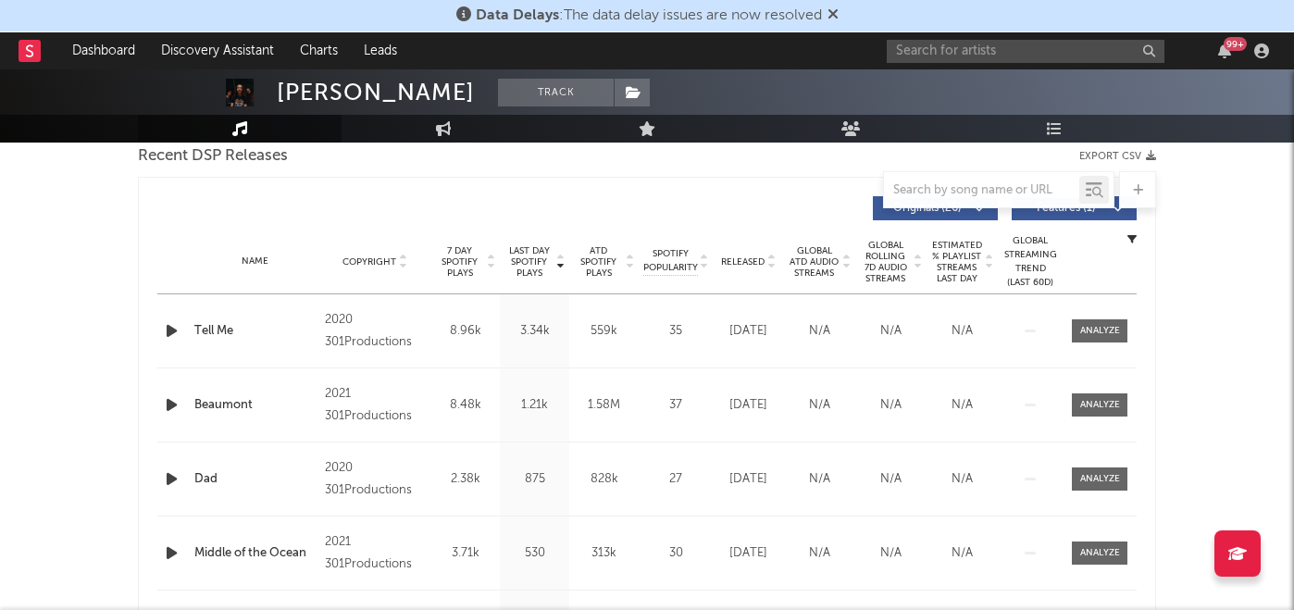
scroll to position [692, 0]
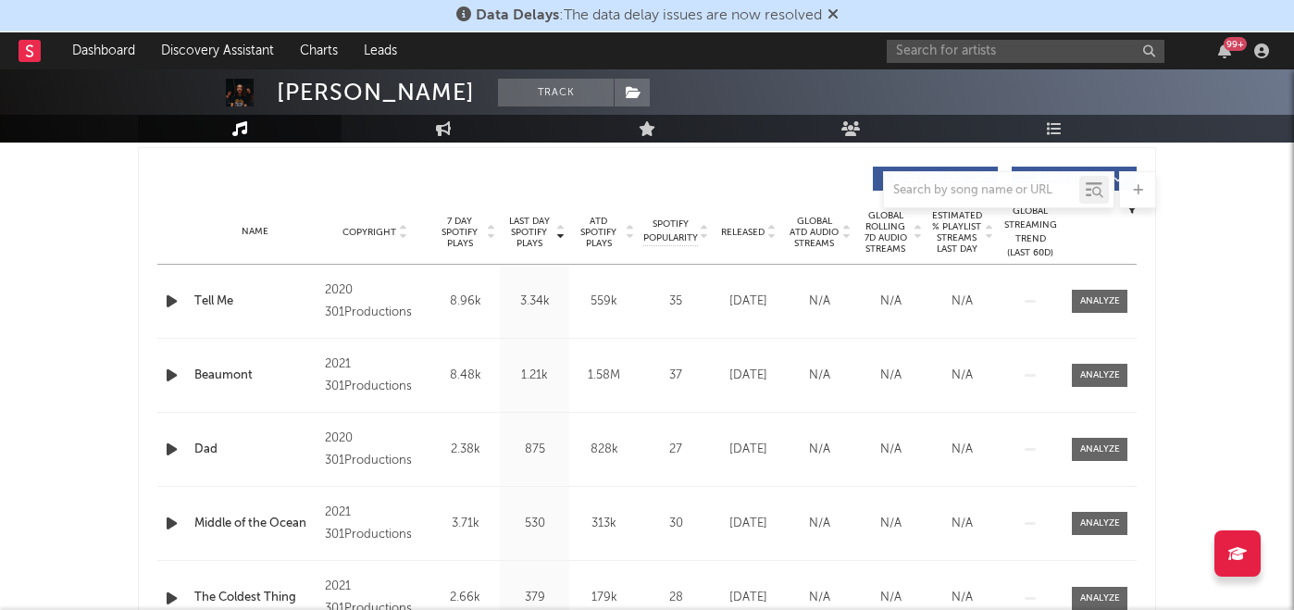
click at [736, 230] on span "Released" at bounding box center [742, 232] width 43 height 11
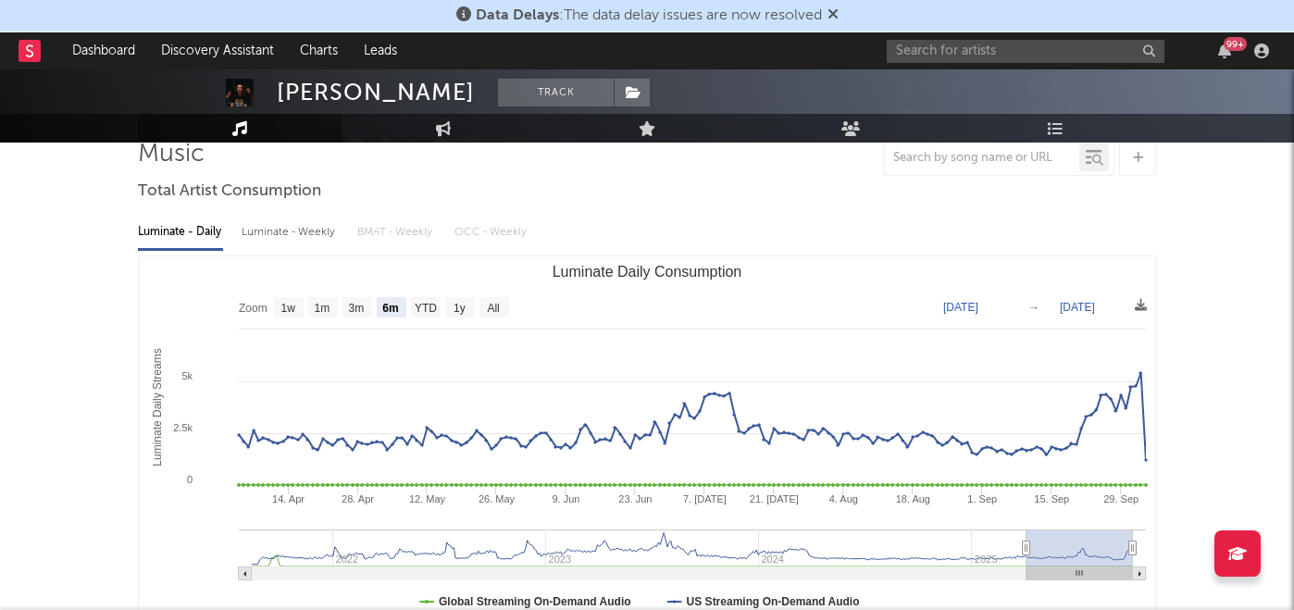
scroll to position [0, 0]
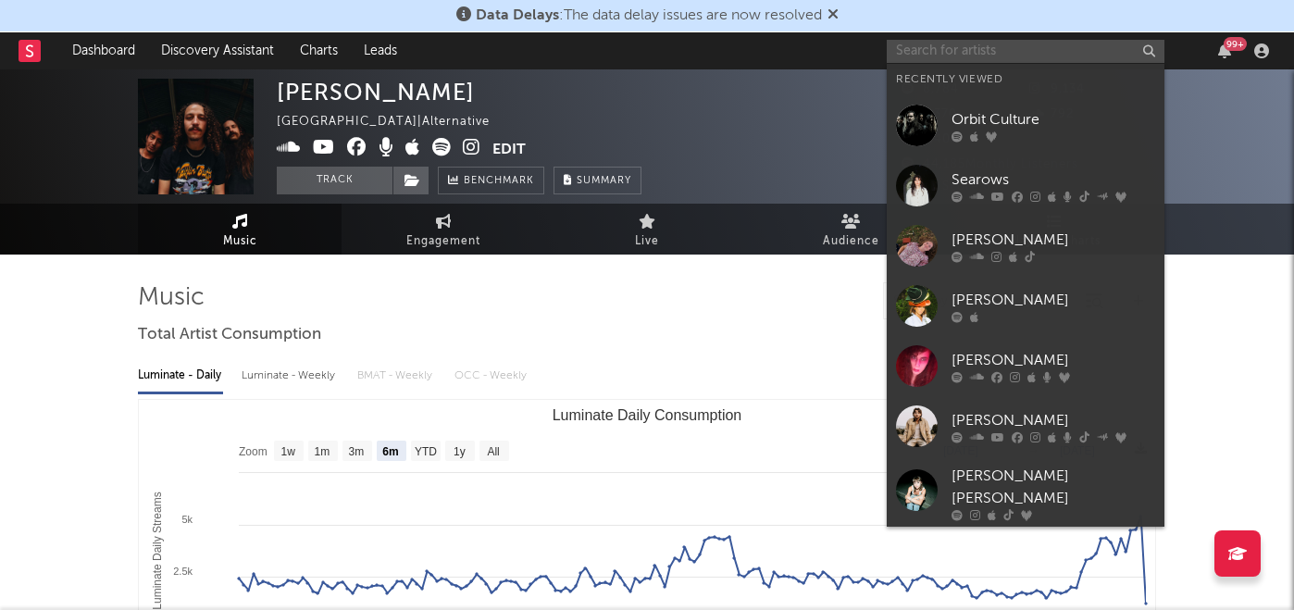
click at [966, 56] on input "text" at bounding box center [1026, 51] width 278 height 23
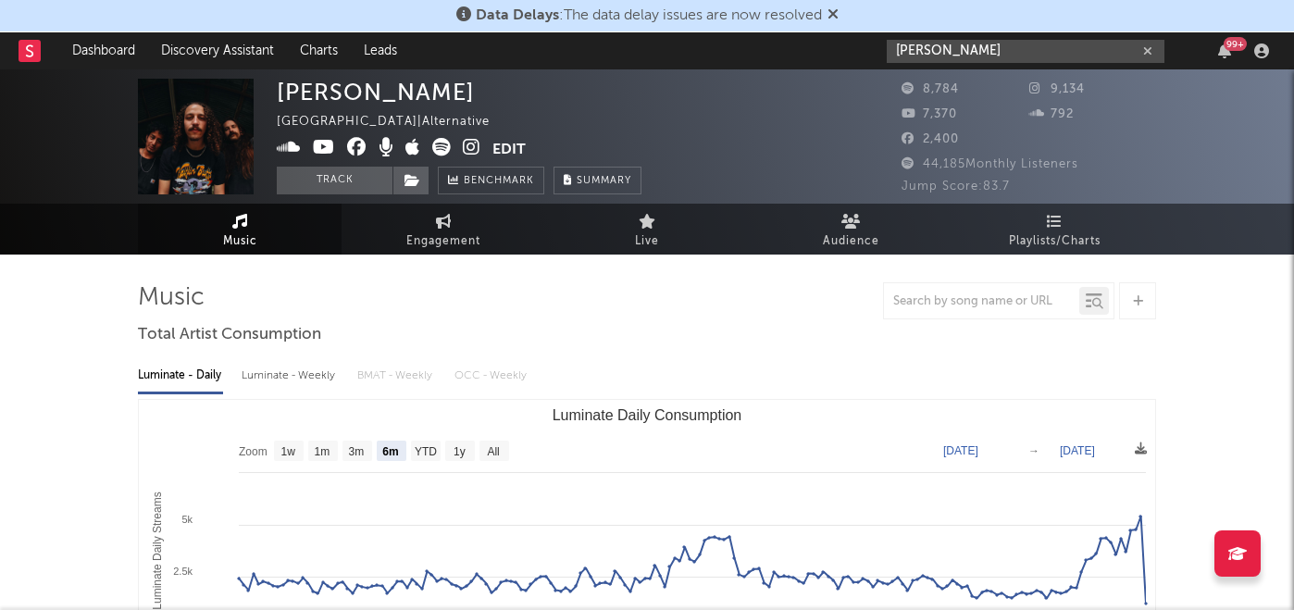
type input "[PERSON_NAME]"
click at [1224, 142] on div "[PERSON_NAME] [GEOGRAPHIC_DATA] | Alternative Edit Track Benchmark Summary 8,78…" at bounding box center [647, 136] width 1294 height 134
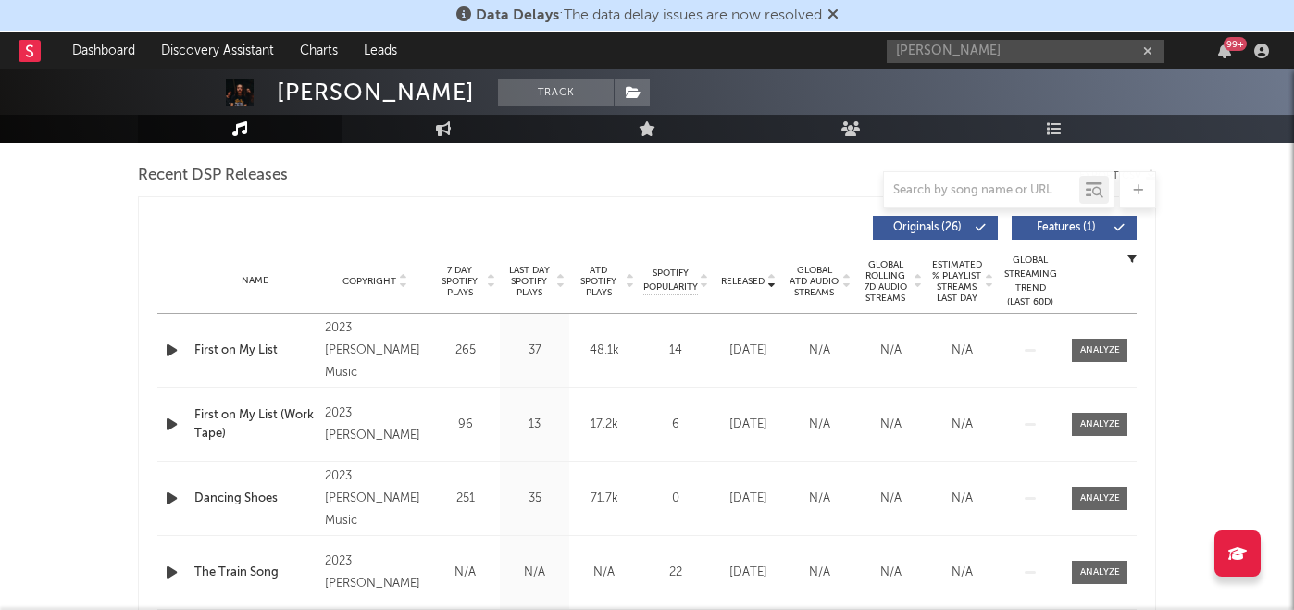
scroll to position [652, 0]
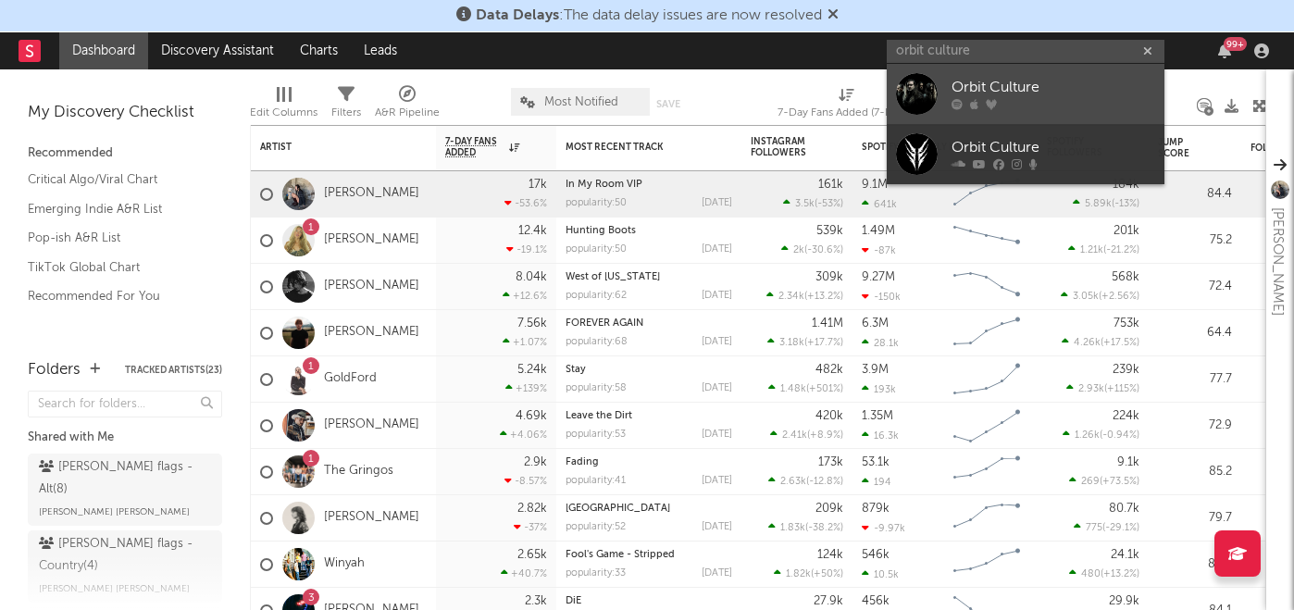
type input "orbit culture"
click at [1003, 90] on div "Orbit Culture" at bounding box center [1053, 88] width 204 height 22
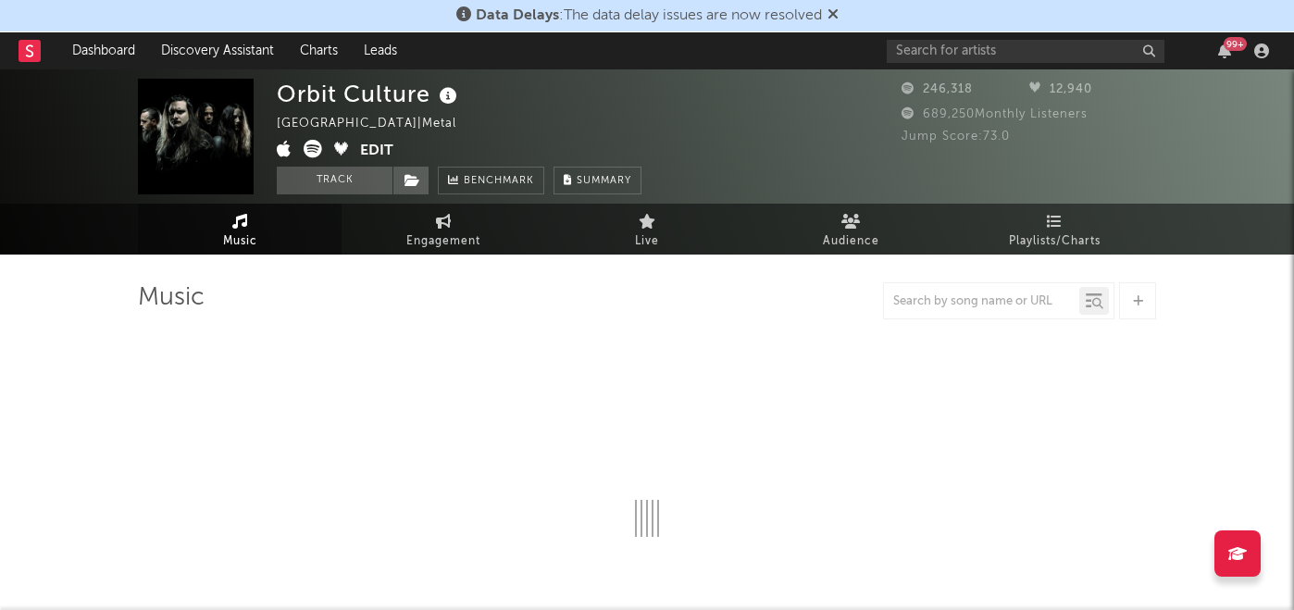
select select "6m"
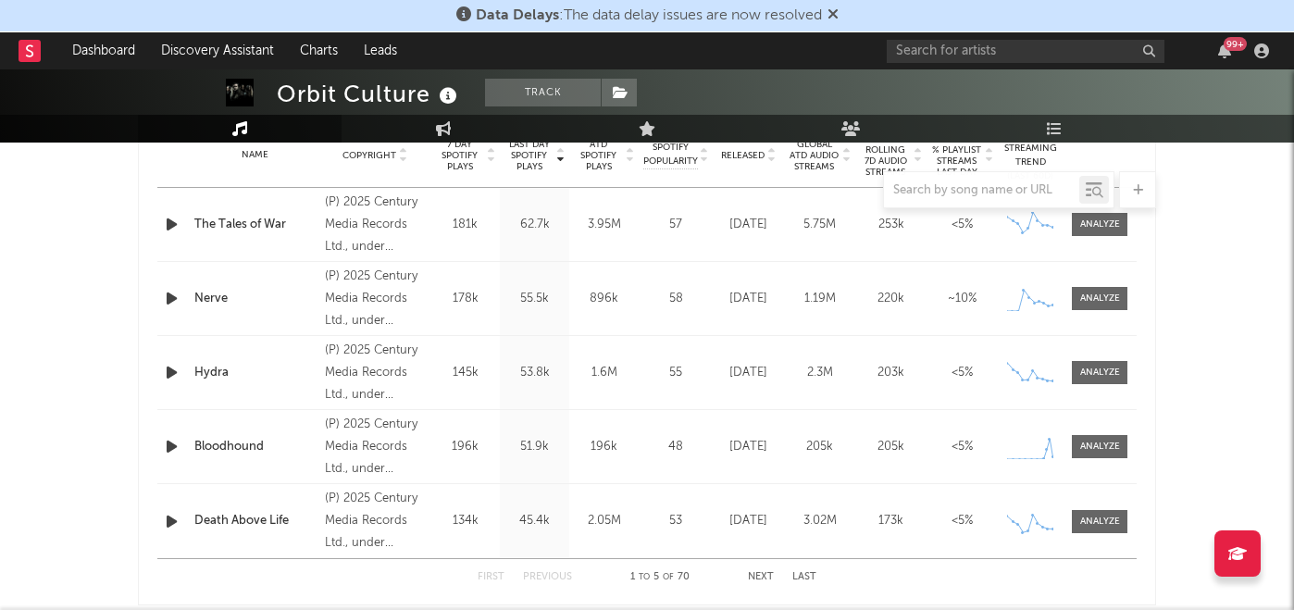
scroll to position [767, 0]
